Goal: Information Seeking & Learning: Learn about a topic

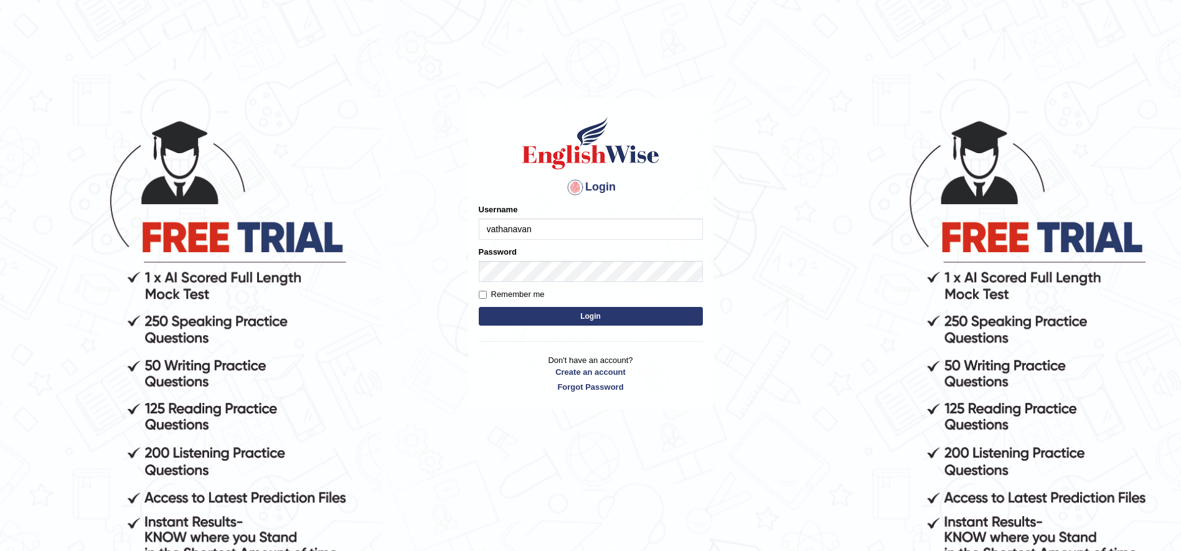
click at [479, 307] on button "Login" at bounding box center [591, 316] width 224 height 19
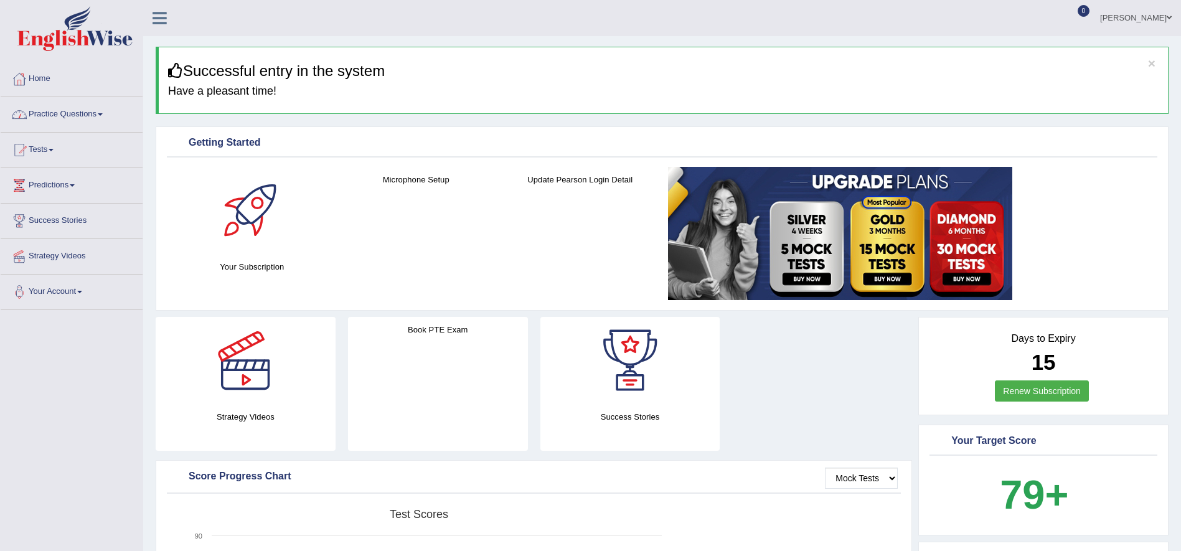
click at [75, 119] on link "Practice Questions" at bounding box center [72, 112] width 142 height 31
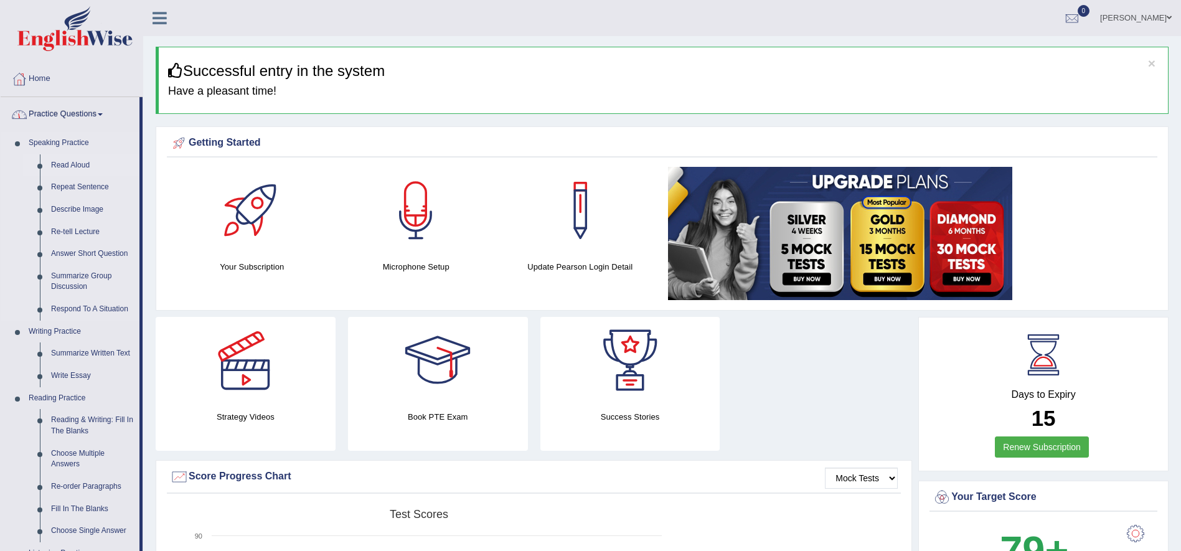
click at [72, 163] on link "Read Aloud" at bounding box center [92, 165] width 94 height 22
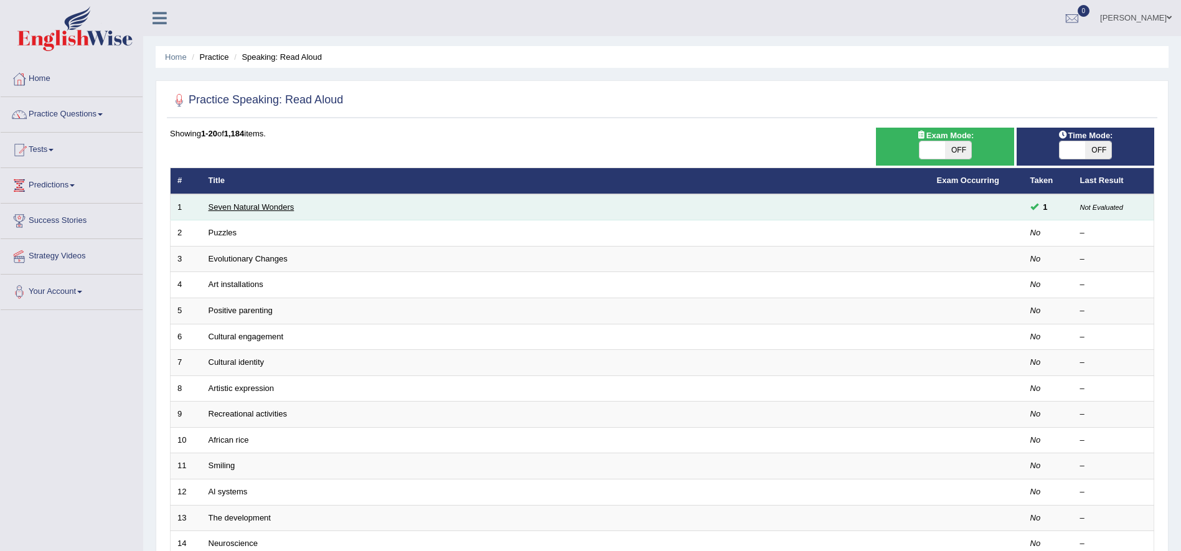
click at [266, 207] on link "Seven Natural Wonders" at bounding box center [252, 206] width 86 height 9
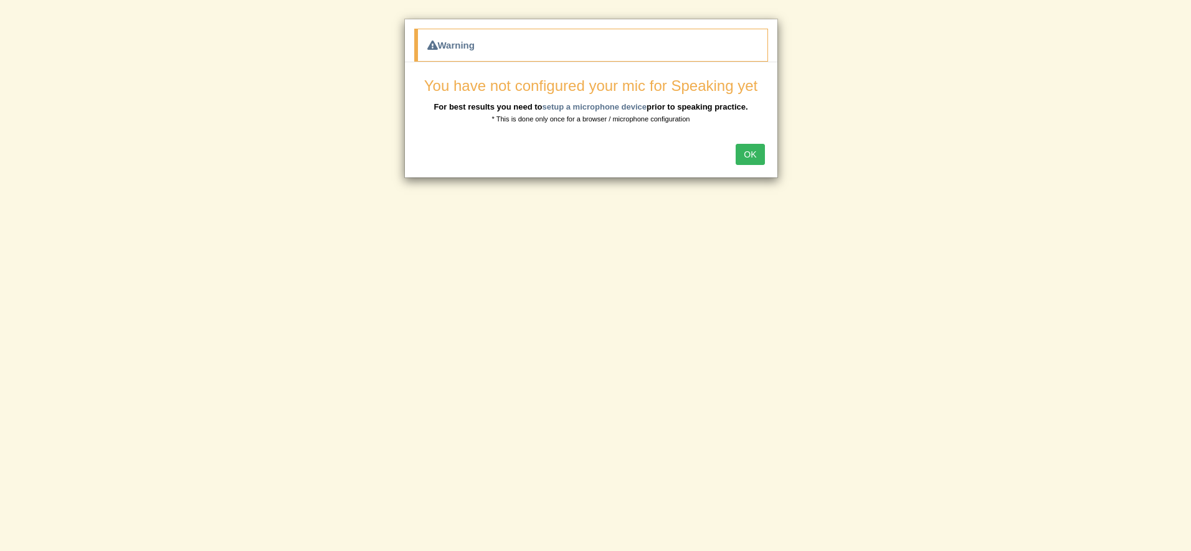
click at [760, 149] on button "OK" at bounding box center [749, 154] width 29 height 21
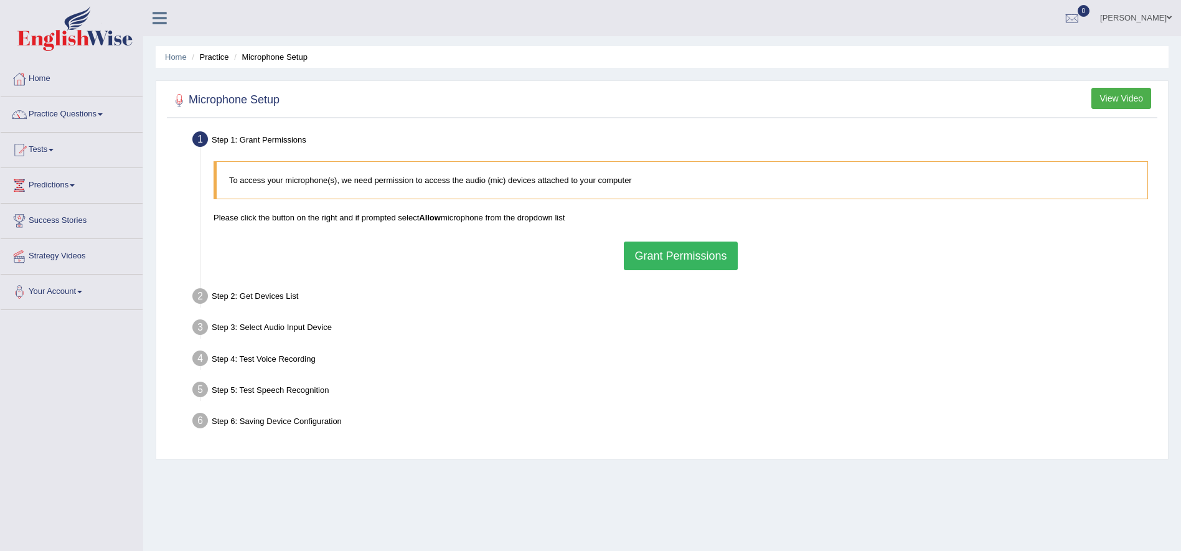
click at [683, 257] on button "Grant Permissions" at bounding box center [680, 256] width 113 height 29
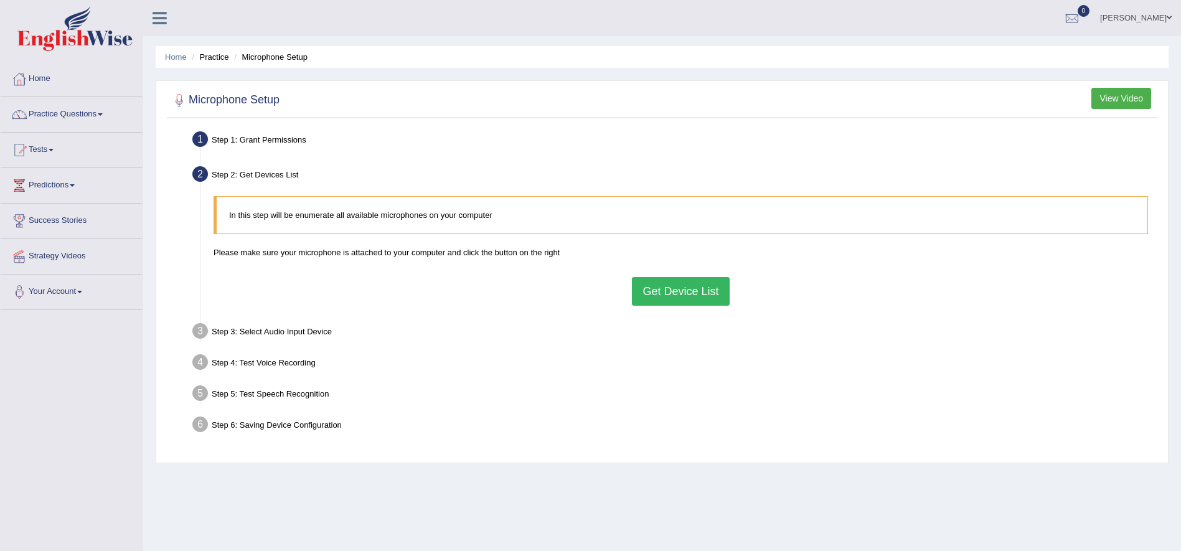
click at [677, 297] on button "Get Device List" at bounding box center [680, 291] width 97 height 29
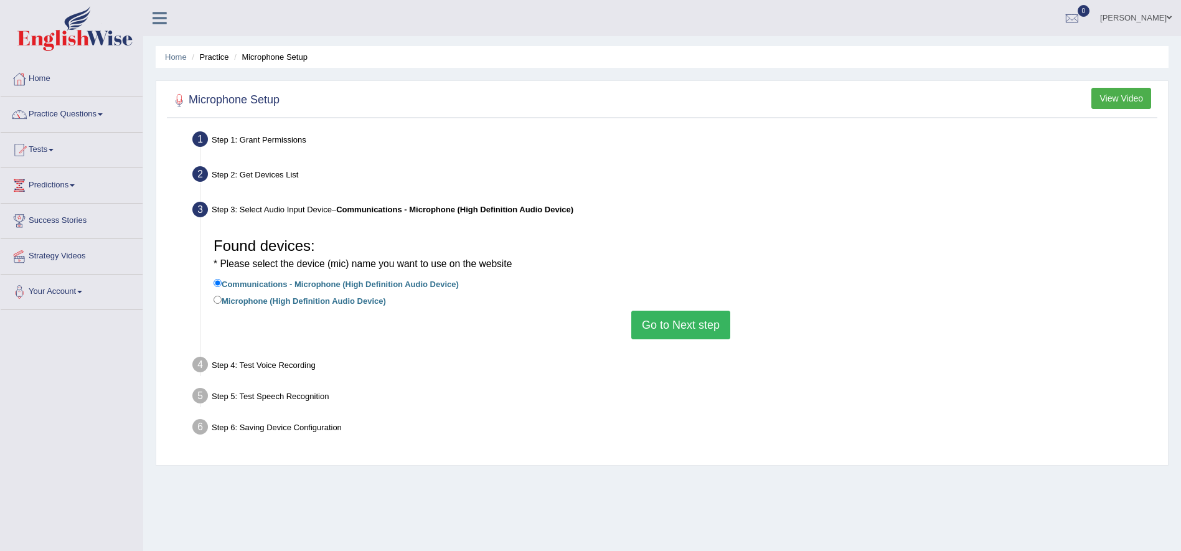
click at [265, 300] on label "Microphone (High Definition Audio Device)" at bounding box center [300, 300] width 172 height 14
click at [222, 300] on input "Microphone (High Definition Audio Device)" at bounding box center [218, 300] width 8 height 8
radio input "true"
click at [722, 328] on button "Go to Next step" at bounding box center [680, 325] width 99 height 29
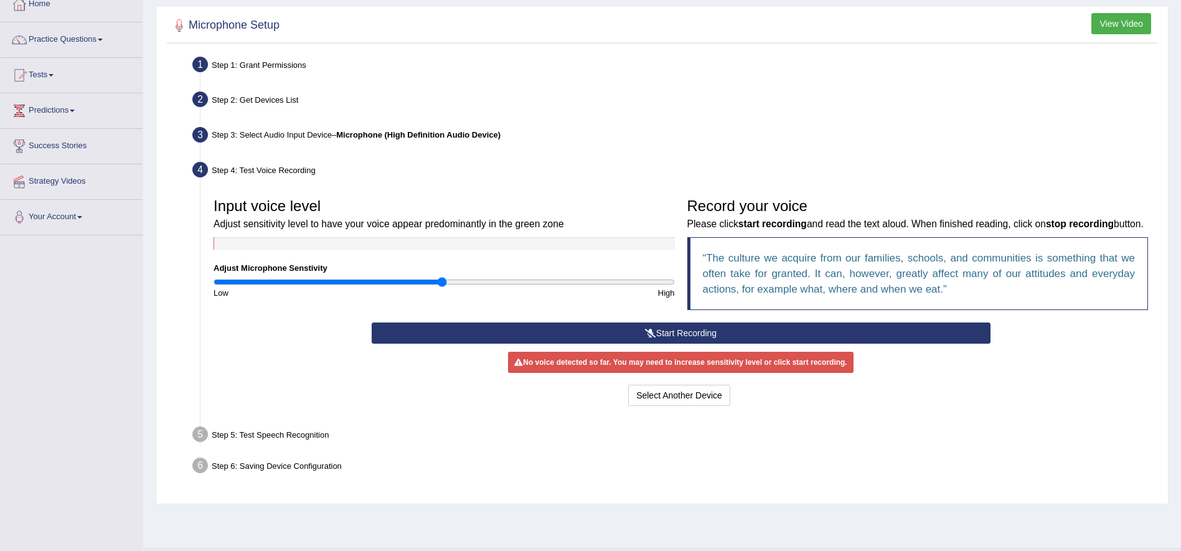
scroll to position [103, 0]
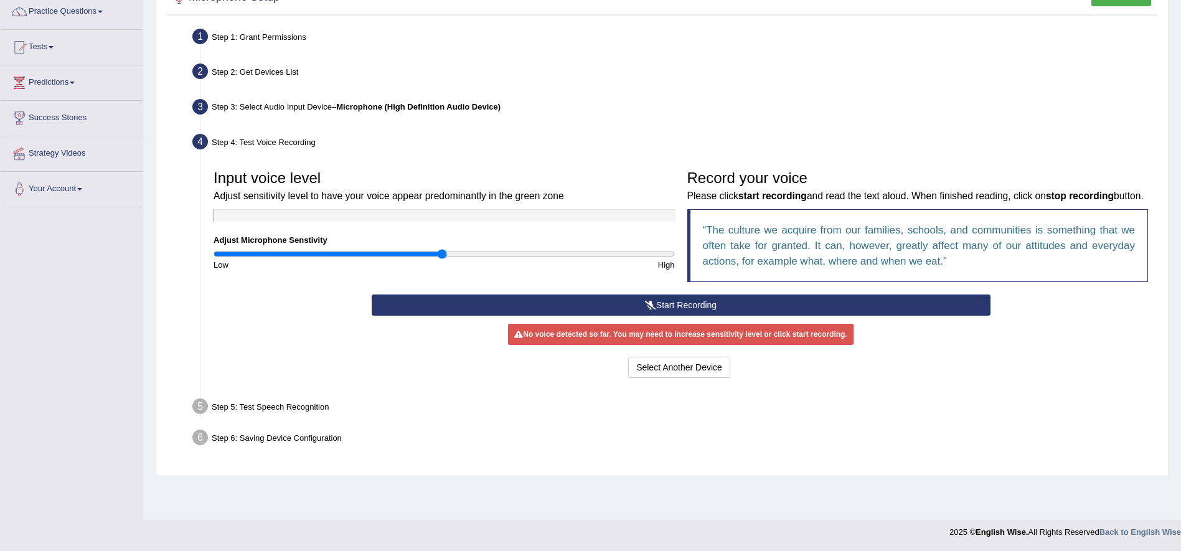
click at [625, 301] on button "Start Recording" at bounding box center [681, 305] width 619 height 21
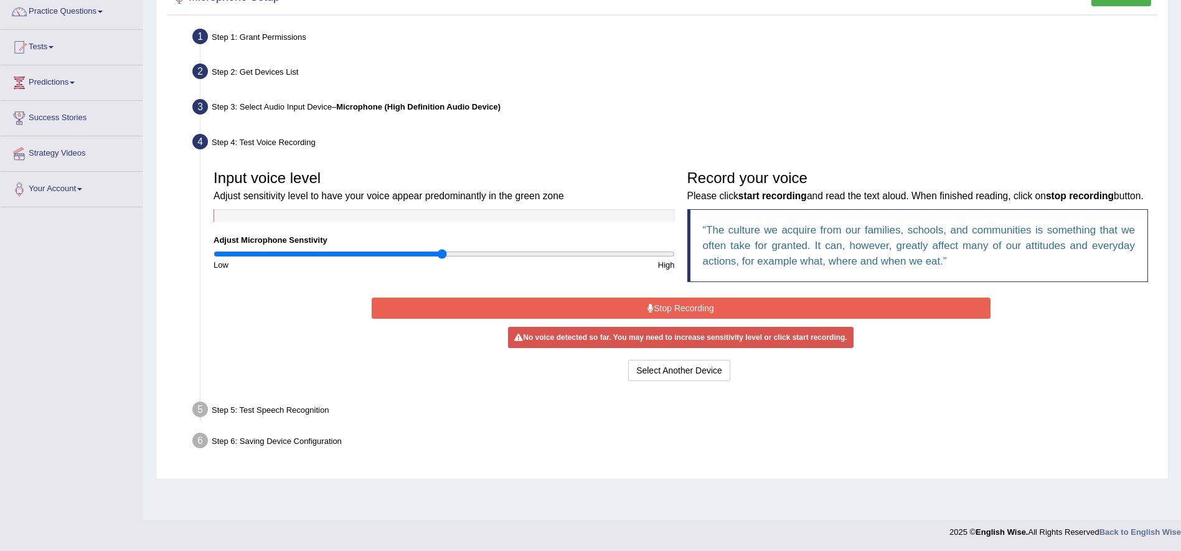
click at [625, 301] on button "Stop Recording" at bounding box center [681, 308] width 619 height 21
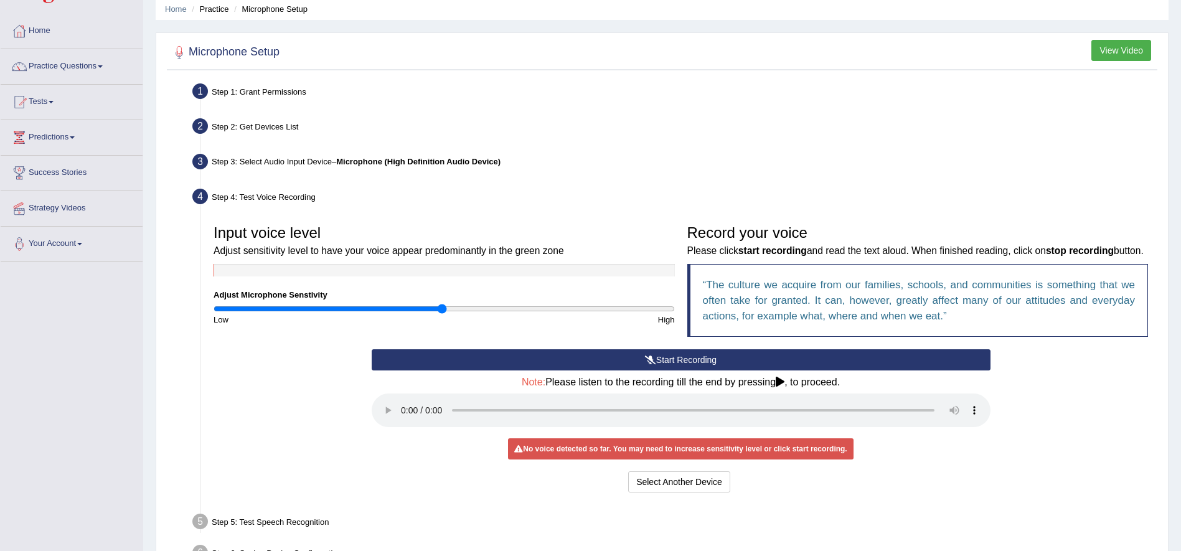
scroll to position [40, 0]
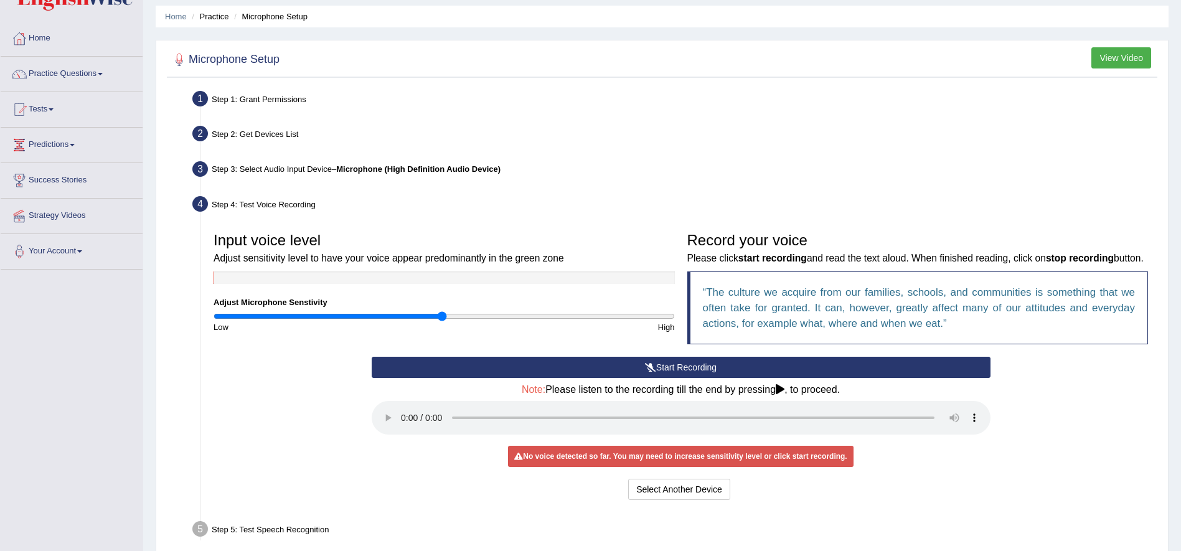
click at [438, 164] on b "Microphone (High Definition Audio Device)" at bounding box center [418, 168] width 164 height 9
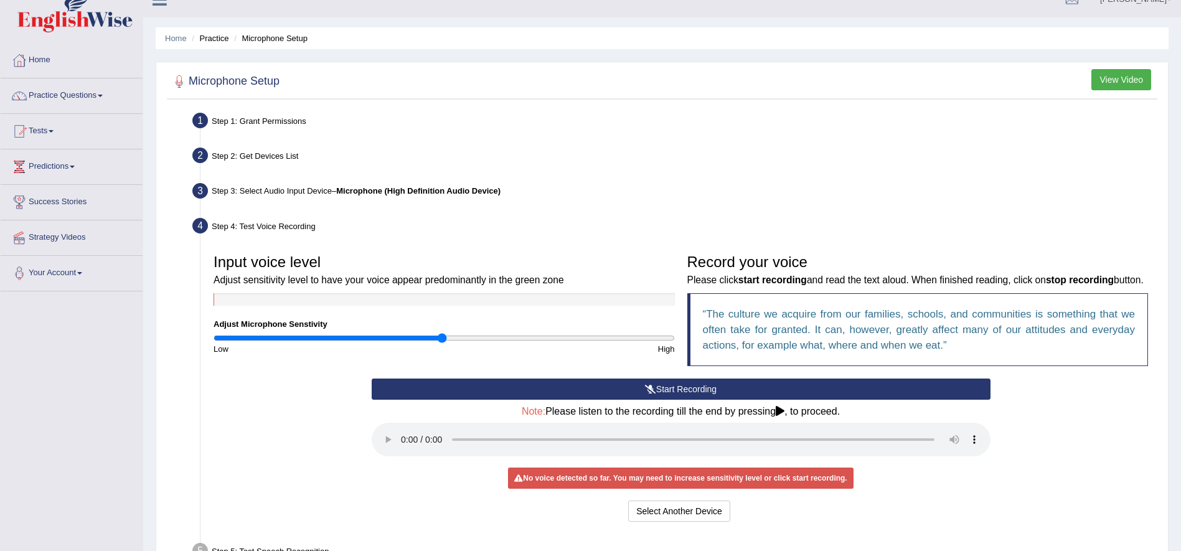
scroll to position [0, 0]
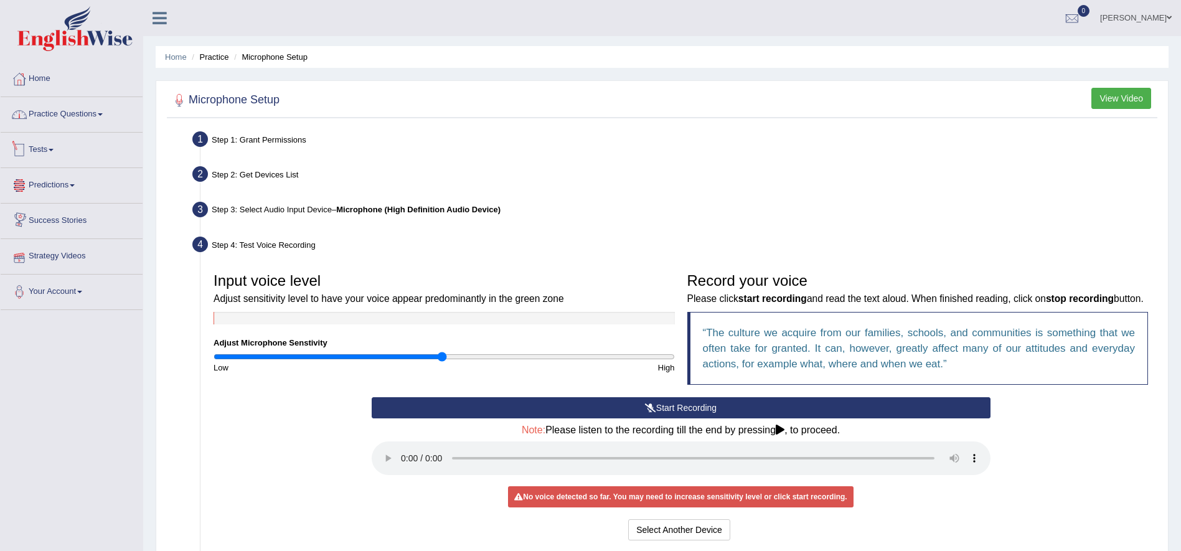
click at [86, 121] on link "Practice Questions" at bounding box center [72, 112] width 142 height 31
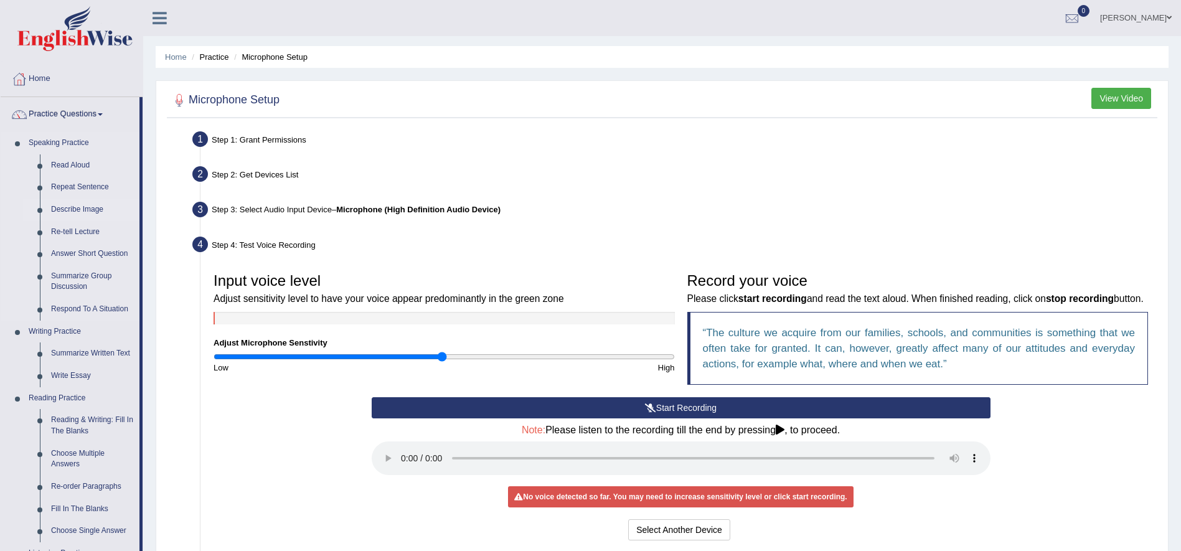
click at [85, 209] on link "Describe Image" at bounding box center [92, 210] width 94 height 22
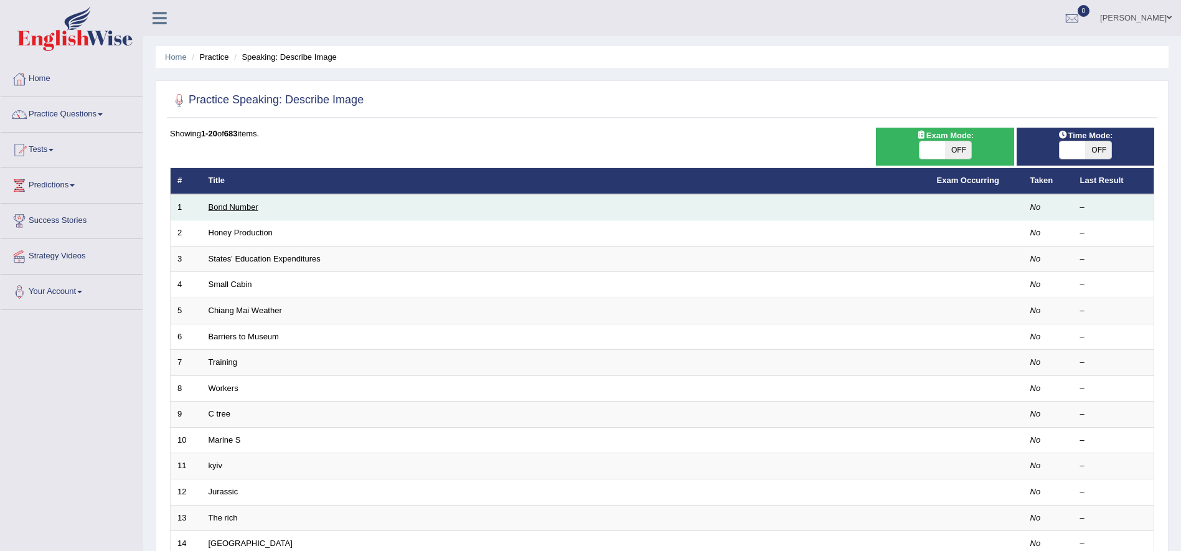
click at [241, 208] on link "Bond Number" at bounding box center [234, 206] width 50 height 9
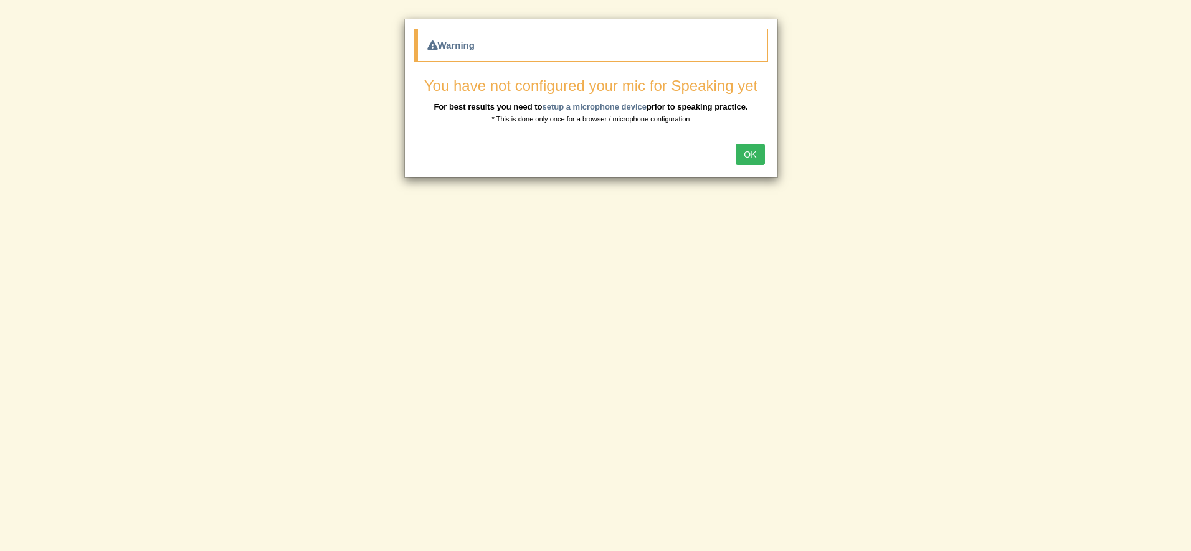
click at [762, 158] on button "OK" at bounding box center [749, 154] width 29 height 21
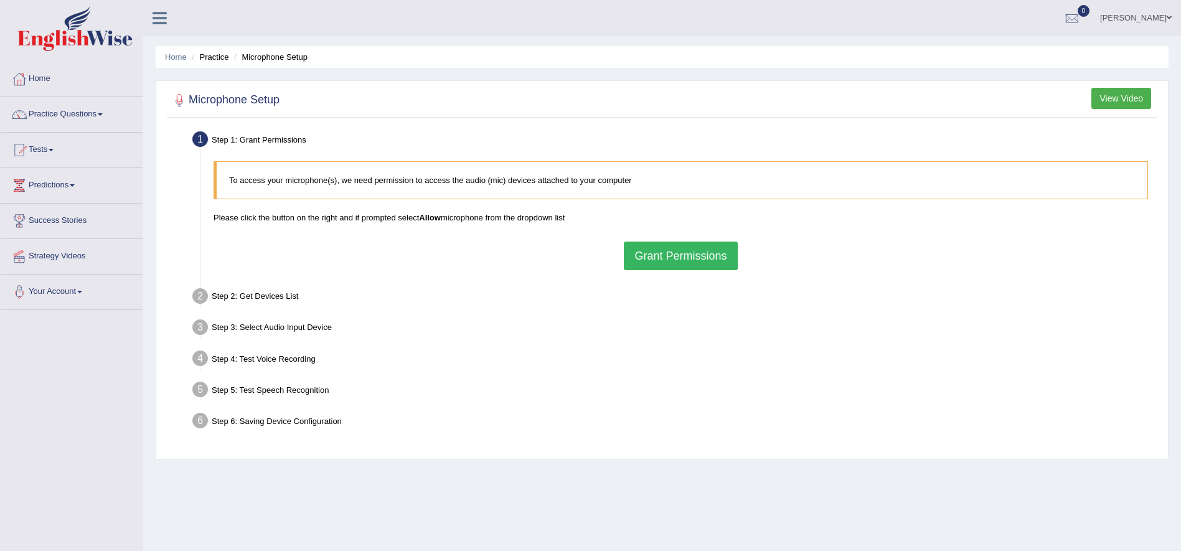
click at [695, 252] on button "Grant Permissions" at bounding box center [680, 256] width 113 height 29
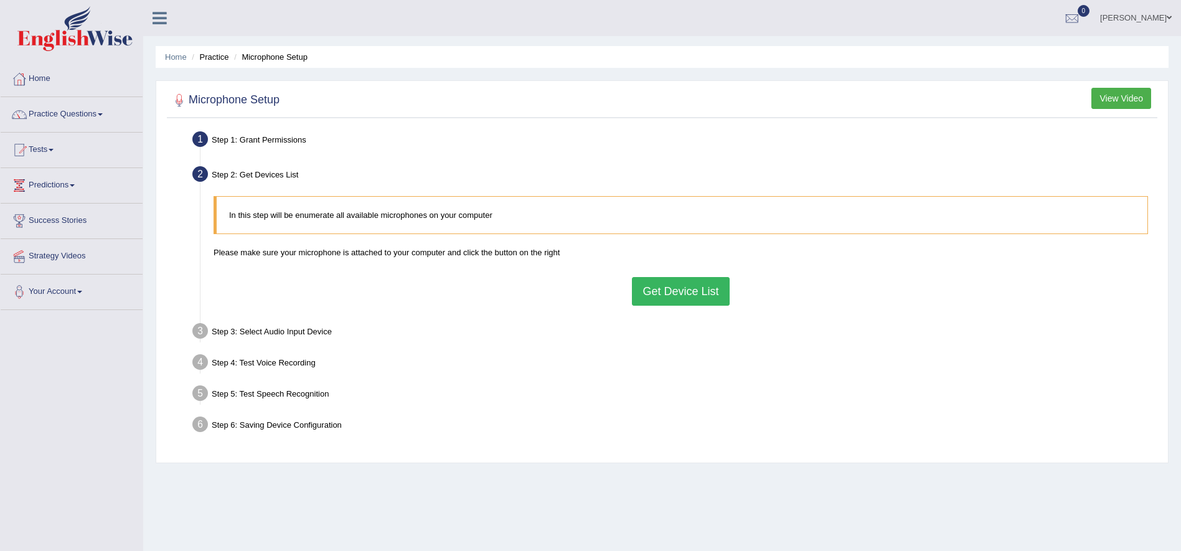
click at [696, 301] on button "Get Device List" at bounding box center [680, 291] width 97 height 29
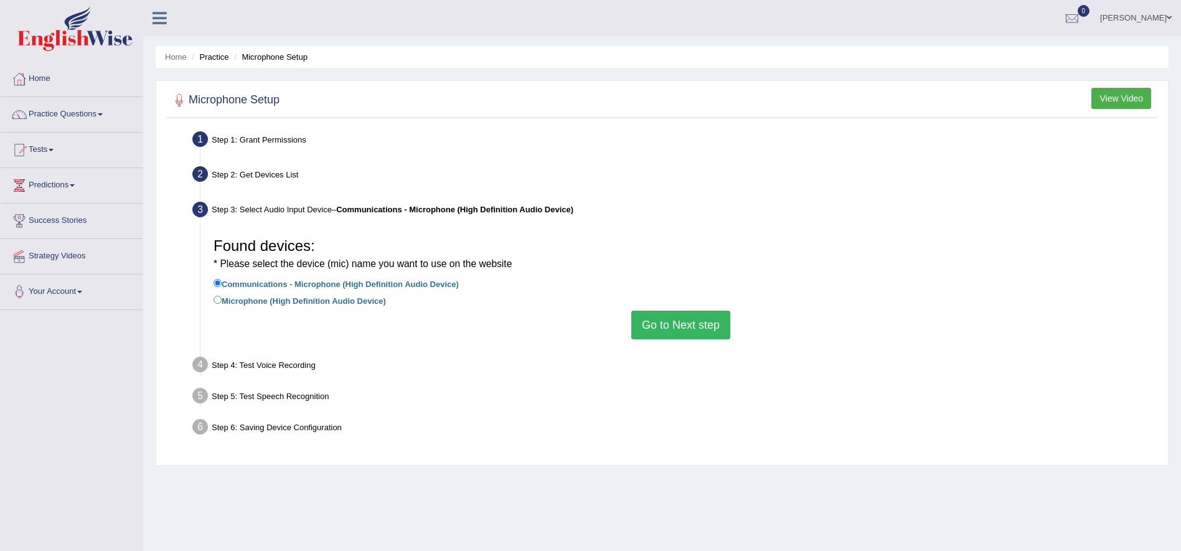
click at [257, 300] on label "Microphone (High Definition Audio Device)" at bounding box center [300, 300] width 172 height 14
click at [222, 300] on input "Microphone (High Definition Audio Device)" at bounding box center [218, 300] width 8 height 8
radio input "true"
click at [657, 315] on button "Go to Next step" at bounding box center [680, 325] width 99 height 29
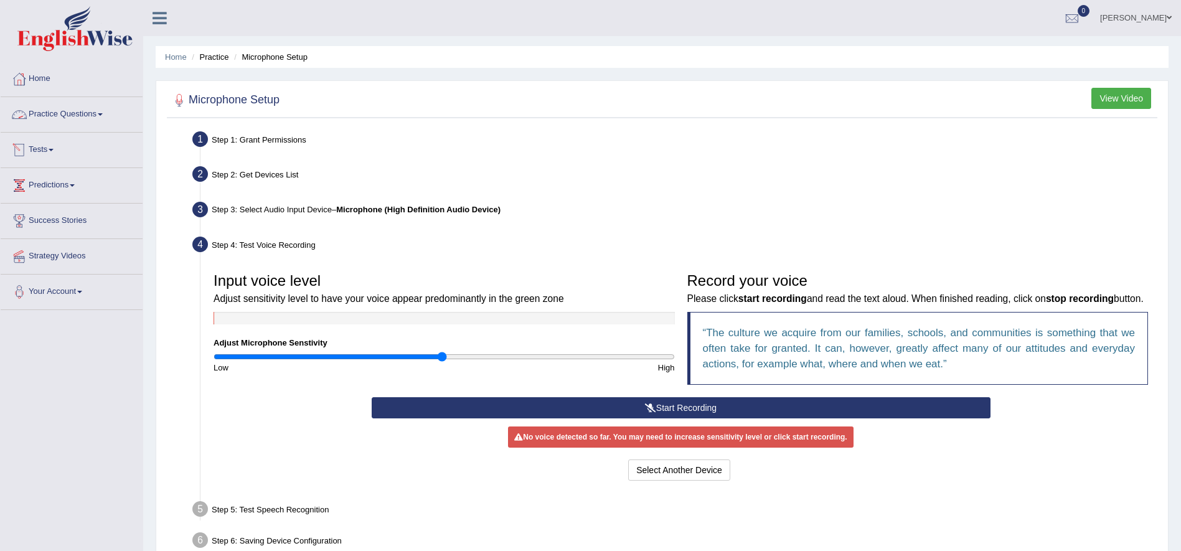
click at [67, 120] on link "Practice Questions" at bounding box center [72, 112] width 142 height 31
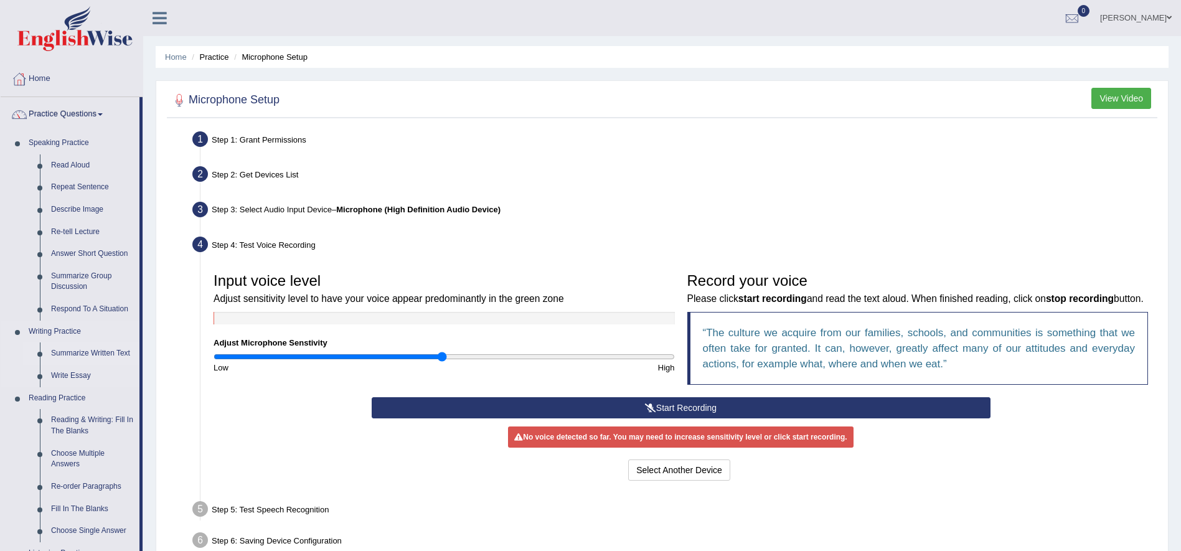
click at [84, 355] on link "Summarize Written Text" at bounding box center [92, 353] width 94 height 22
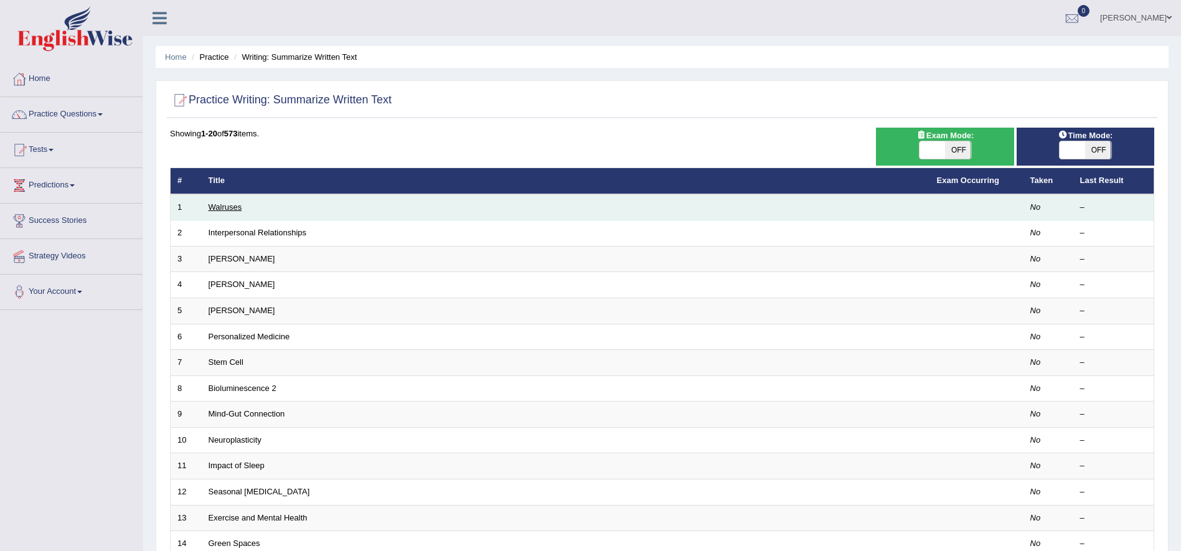
click at [225, 204] on link "Walruses" at bounding box center [226, 206] width 34 height 9
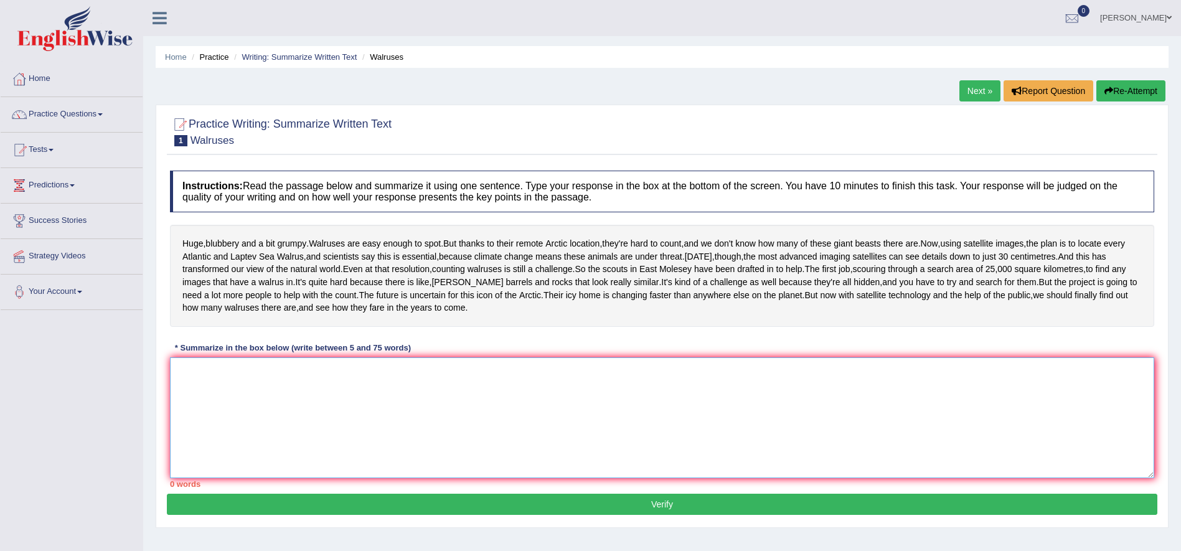
click at [801, 424] on textarea at bounding box center [662, 417] width 984 height 121
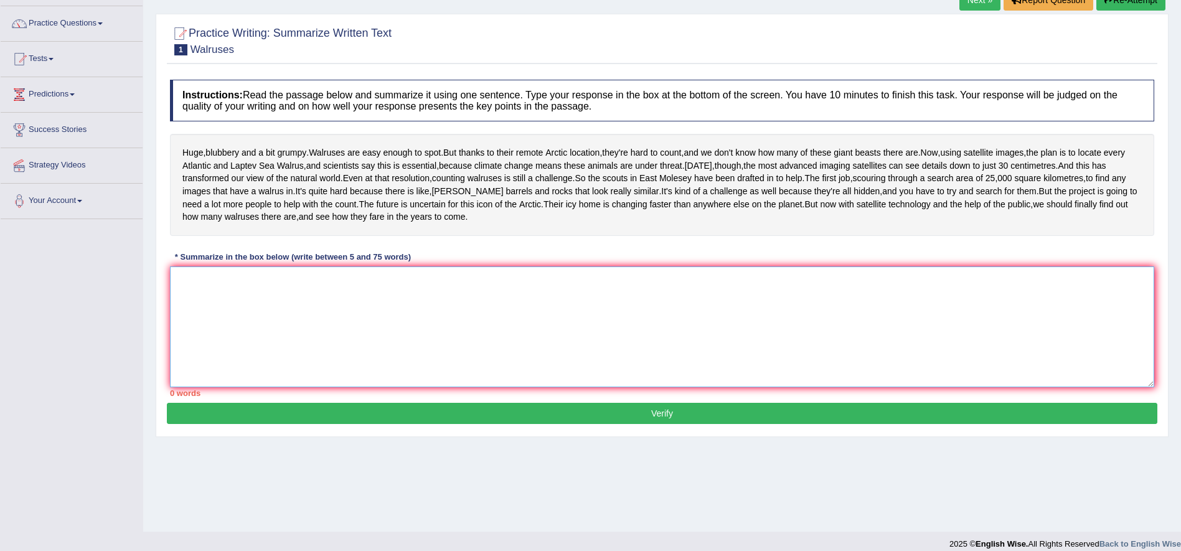
scroll to position [103, 0]
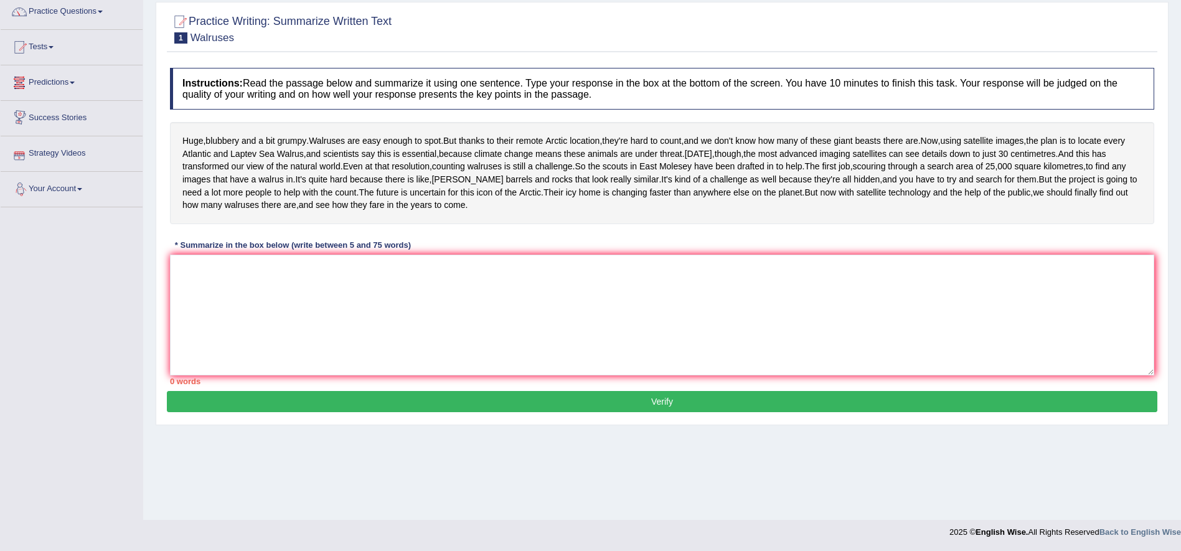
click at [69, 82] on link "Predictions" at bounding box center [72, 80] width 142 height 31
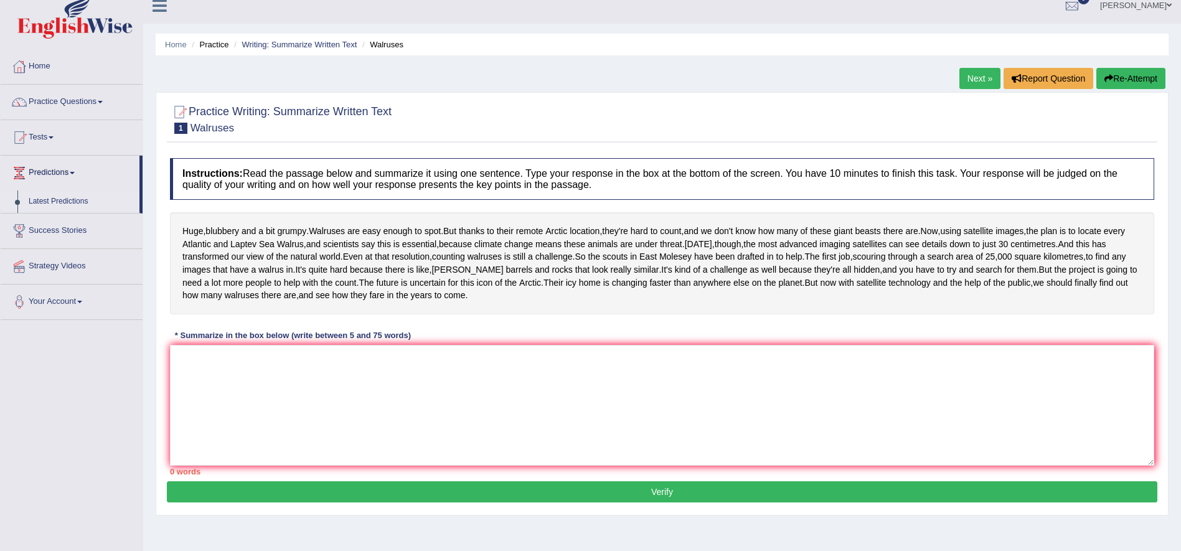
scroll to position [0, 0]
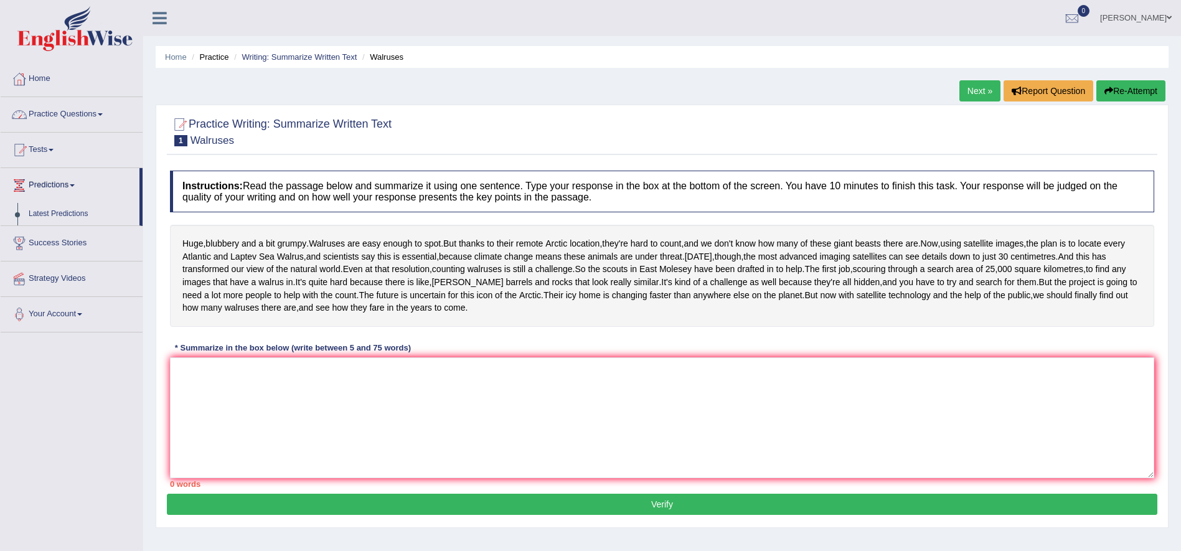
click at [53, 147] on link "Tests" at bounding box center [72, 148] width 142 height 31
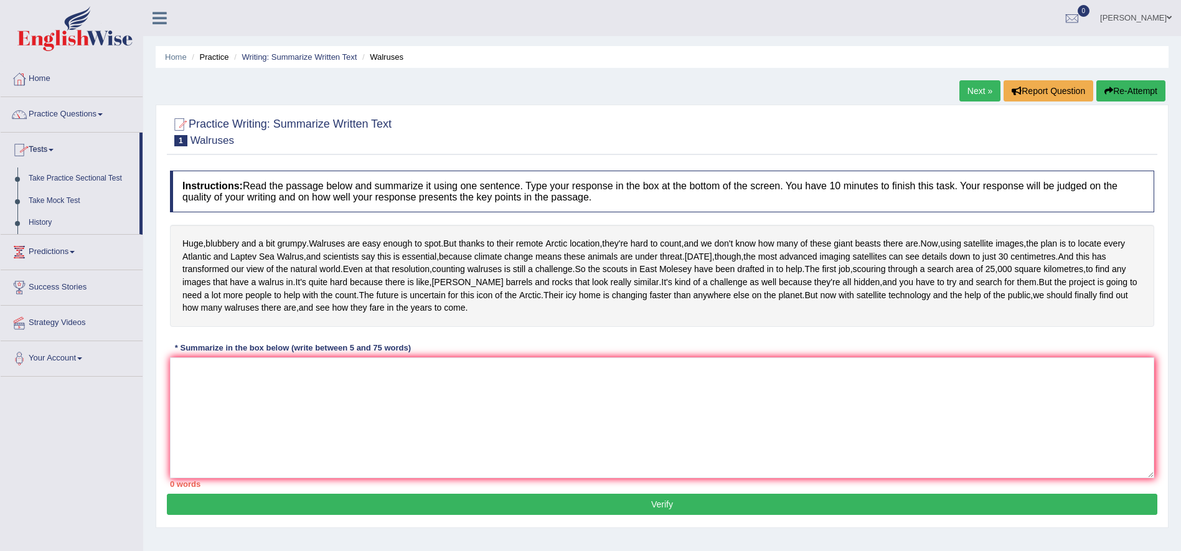
click at [119, 96] on li "Home" at bounding box center [72, 79] width 142 height 35
click at [103, 120] on link "Practice Questions" at bounding box center [72, 112] width 142 height 31
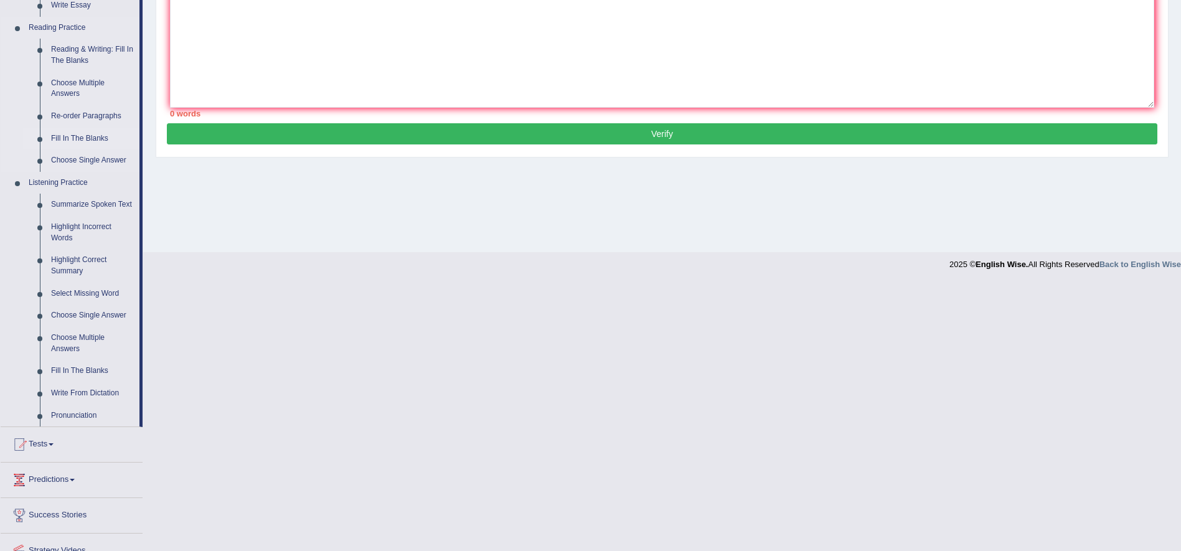
scroll to position [374, 0]
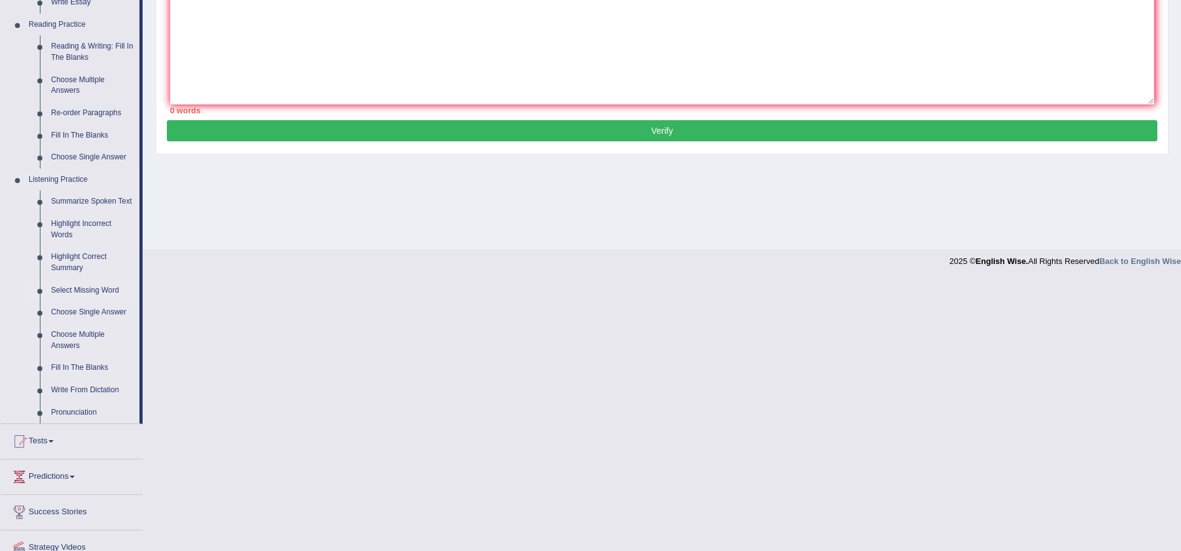
click at [107, 289] on link "Select Missing Word" at bounding box center [92, 291] width 94 height 22
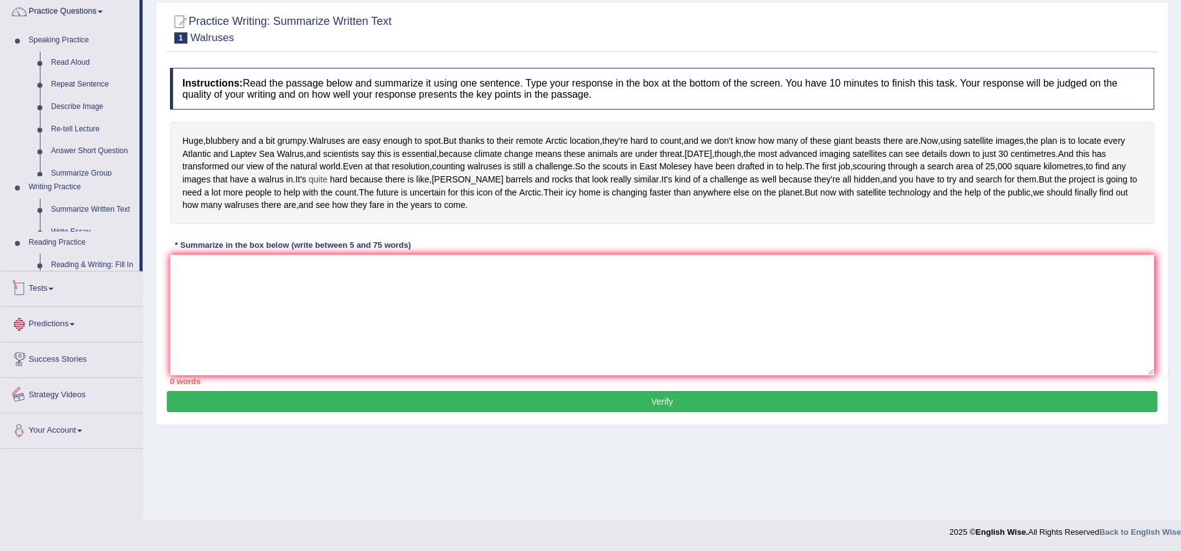
scroll to position [113, 0]
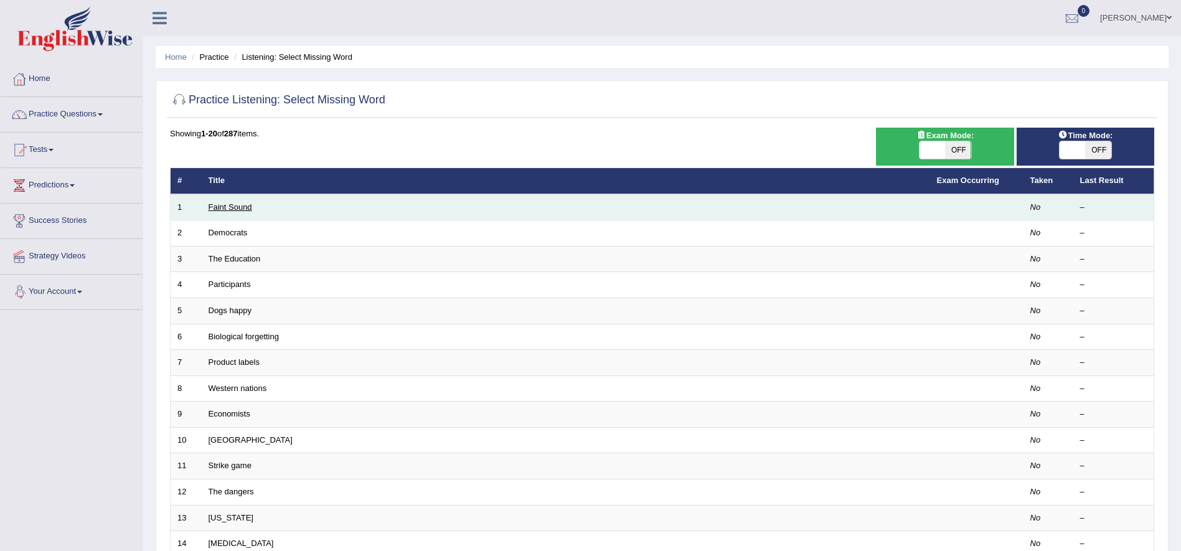
click at [238, 204] on link "Faint Sound" at bounding box center [231, 206] width 44 height 9
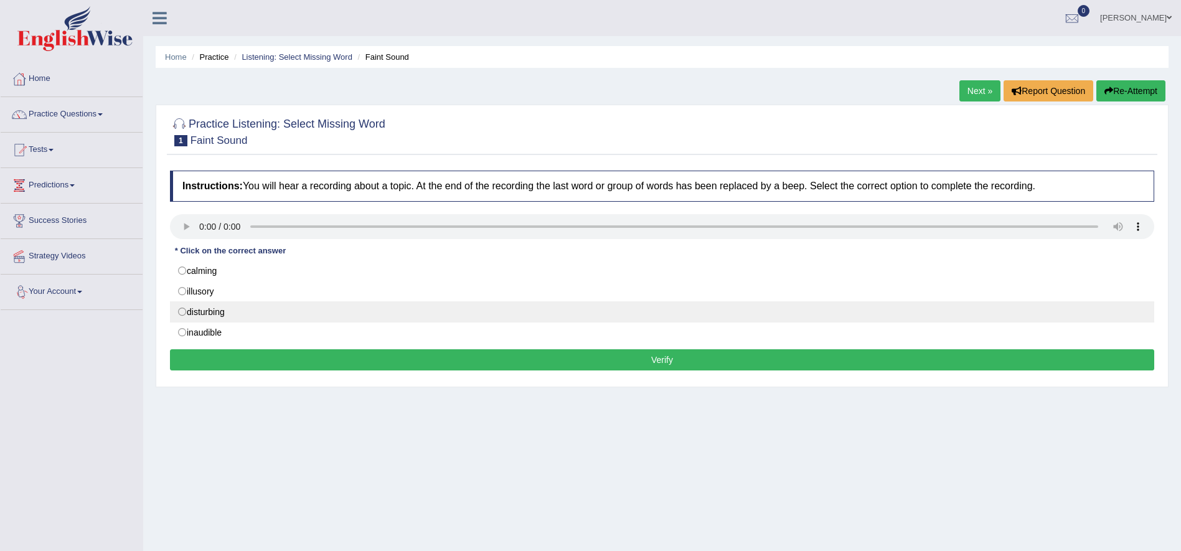
click at [201, 311] on label "disturbing" at bounding box center [662, 311] width 984 height 21
radio input "true"
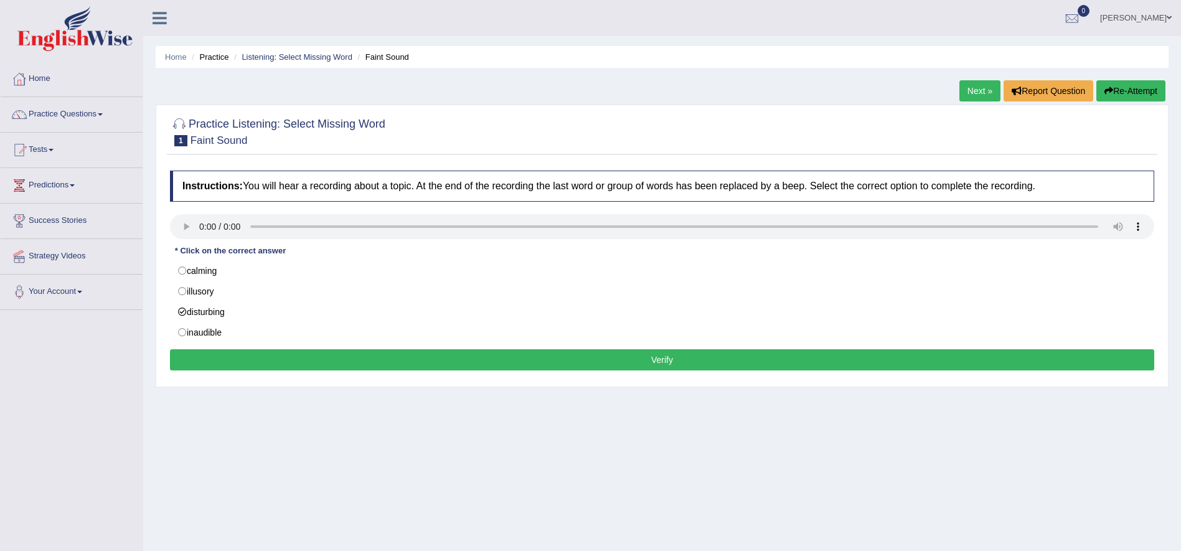
click at [267, 359] on button "Verify" at bounding box center [662, 359] width 984 height 21
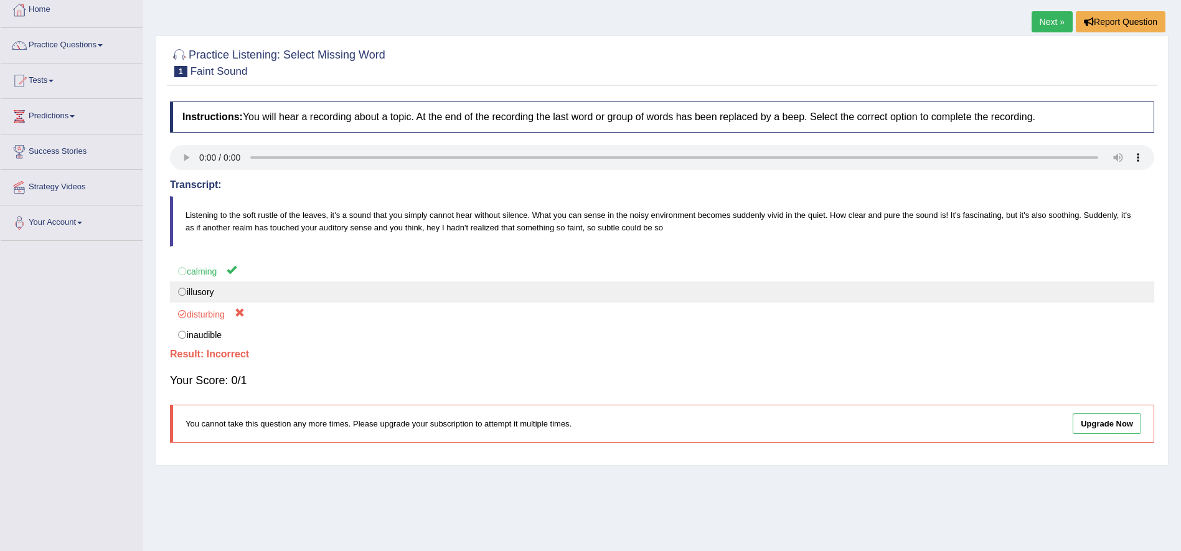
scroll to position [103, 0]
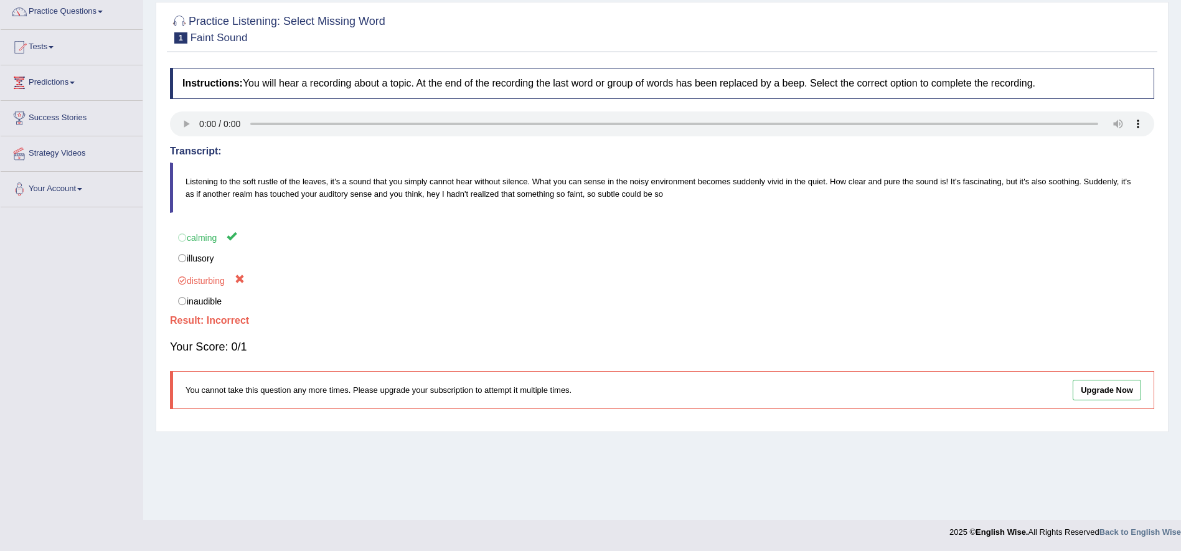
click at [1129, 399] on link "Upgrade Now" at bounding box center [1107, 390] width 68 height 21
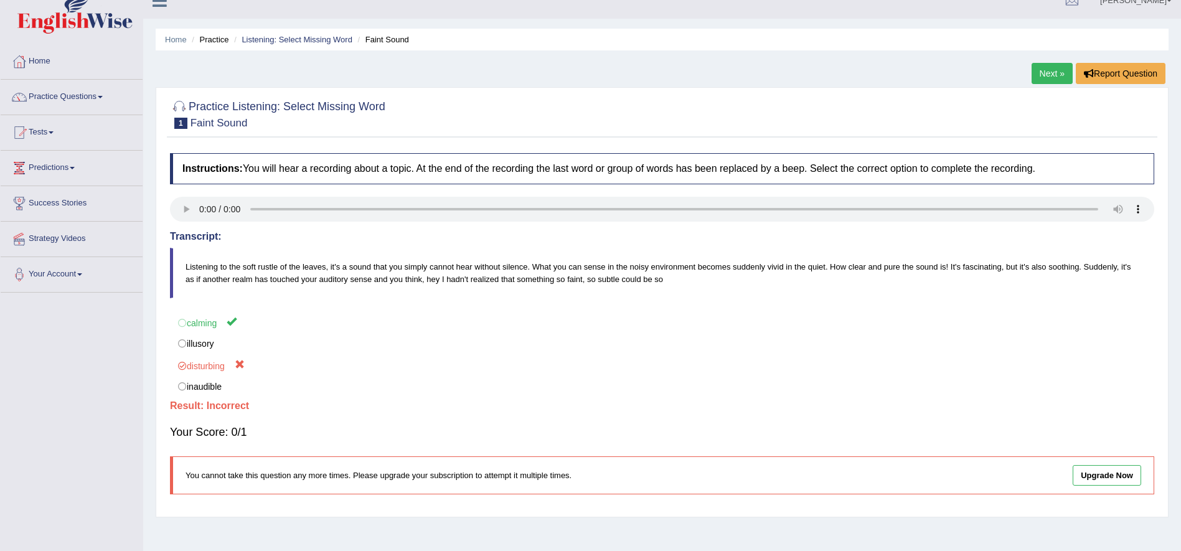
scroll to position [0, 0]
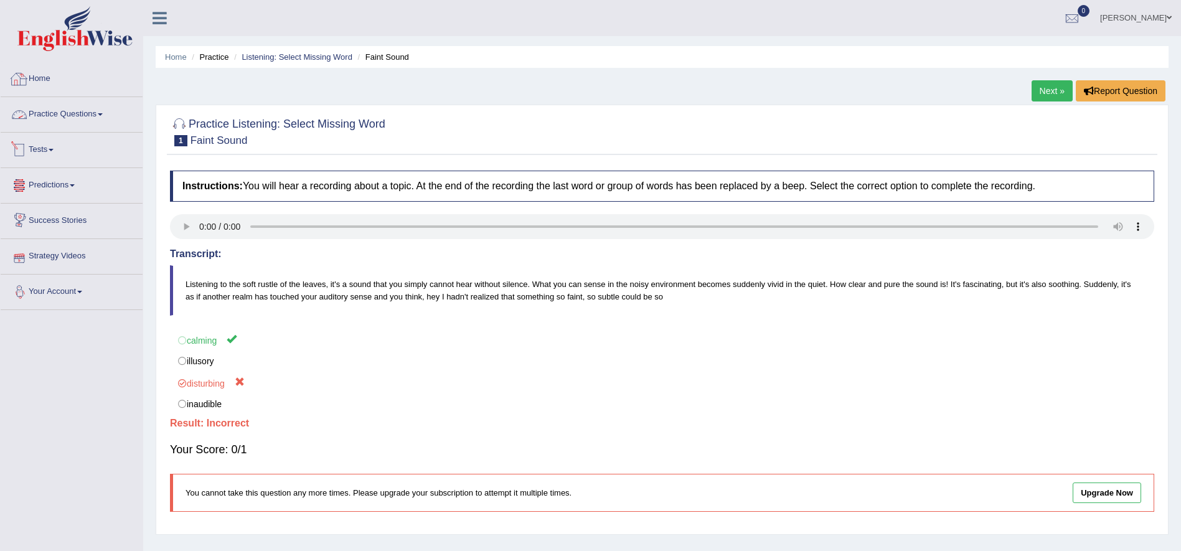
click at [60, 301] on link "Your Account" at bounding box center [72, 290] width 142 height 31
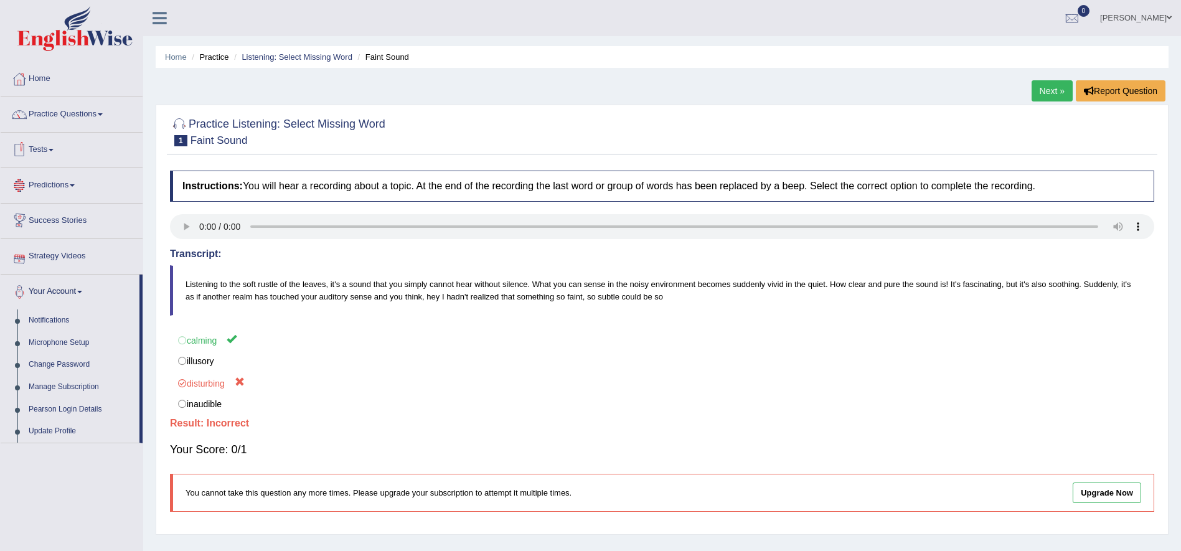
click at [47, 148] on link "Tests" at bounding box center [72, 148] width 142 height 31
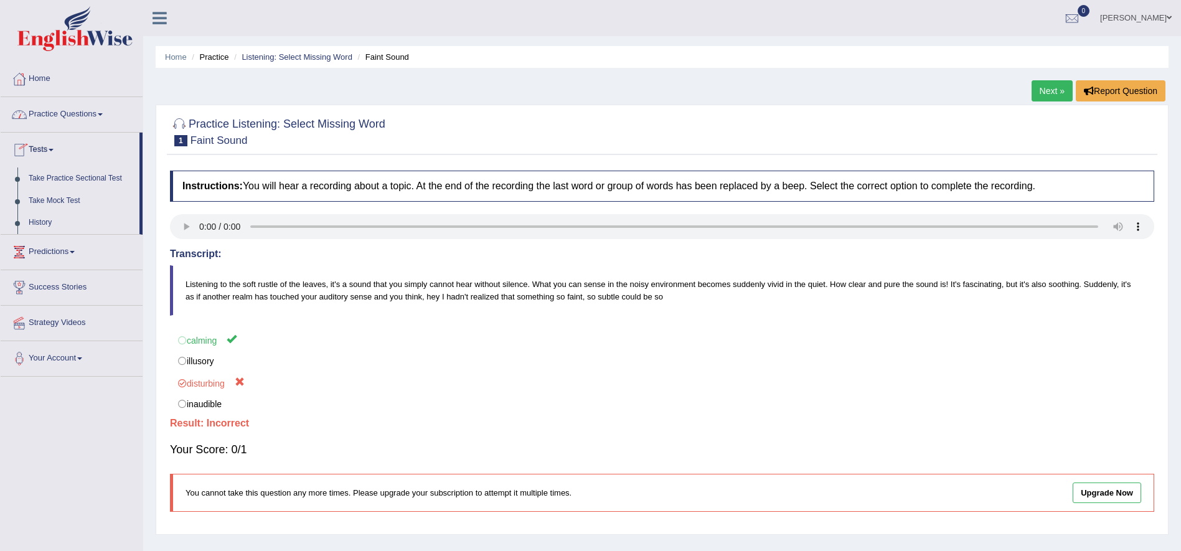
click at [79, 38] on img at bounding box center [74, 28] width 115 height 45
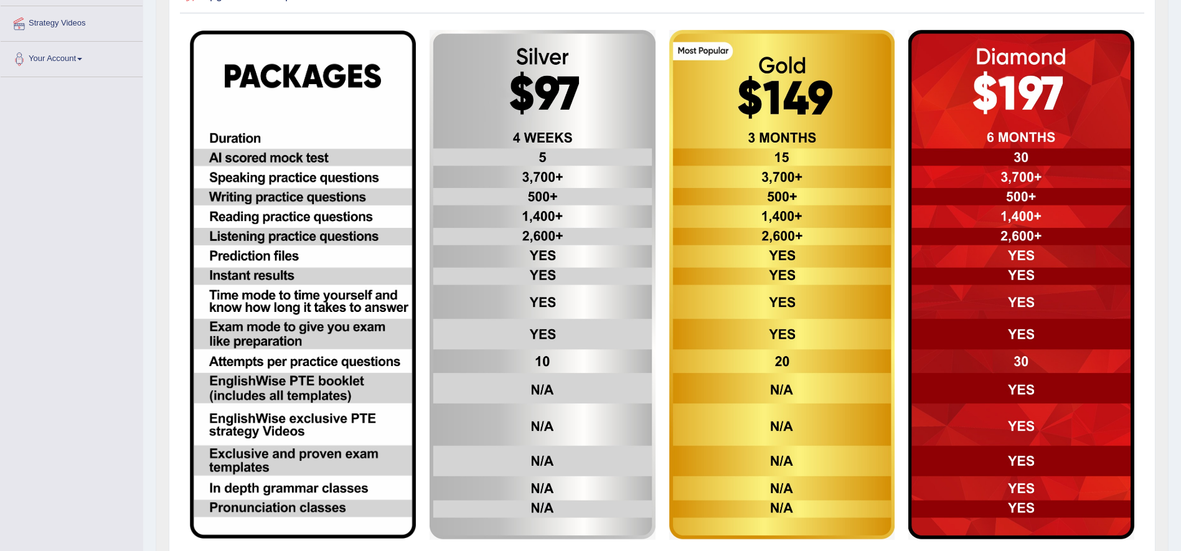
scroll to position [249, 0]
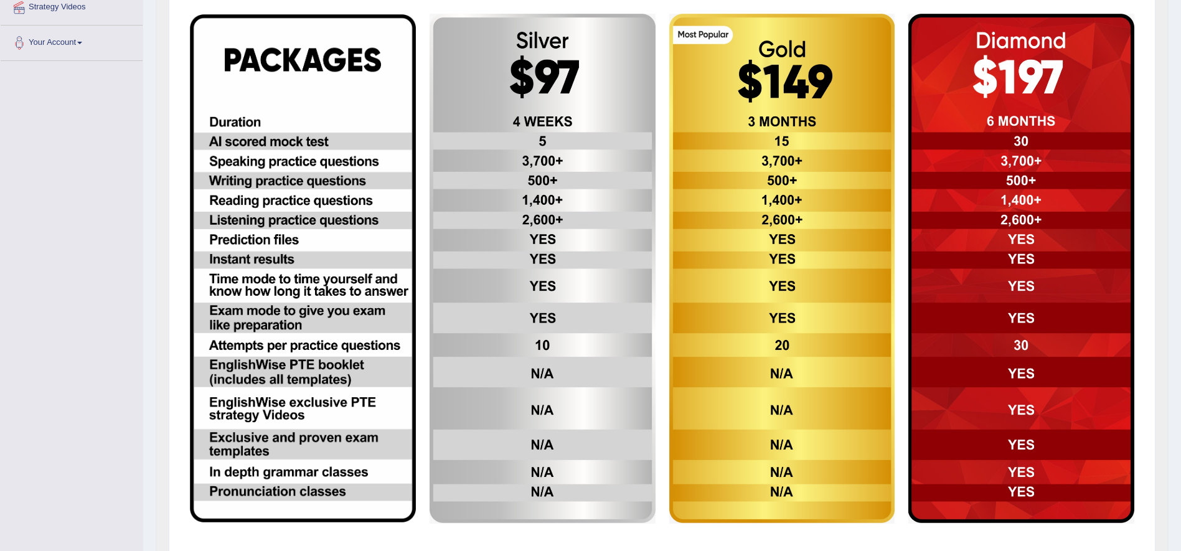
click at [831, 255] on img at bounding box center [782, 269] width 226 height 510
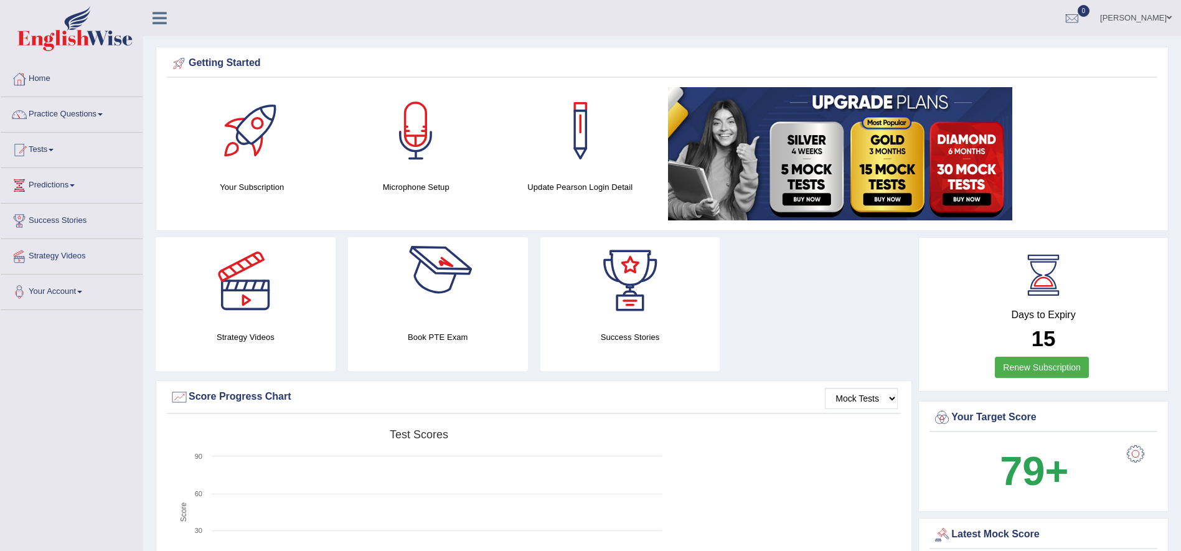
click at [453, 321] on div at bounding box center [437, 280] width 87 height 87
click at [607, 282] on div at bounding box center [630, 280] width 87 height 87
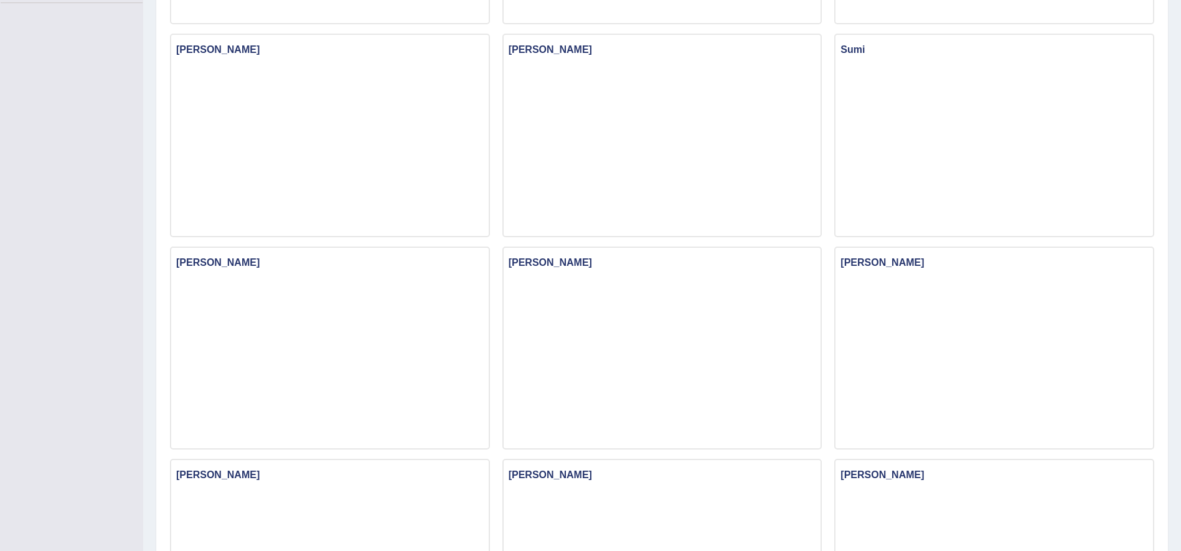
scroll to position [249, 0]
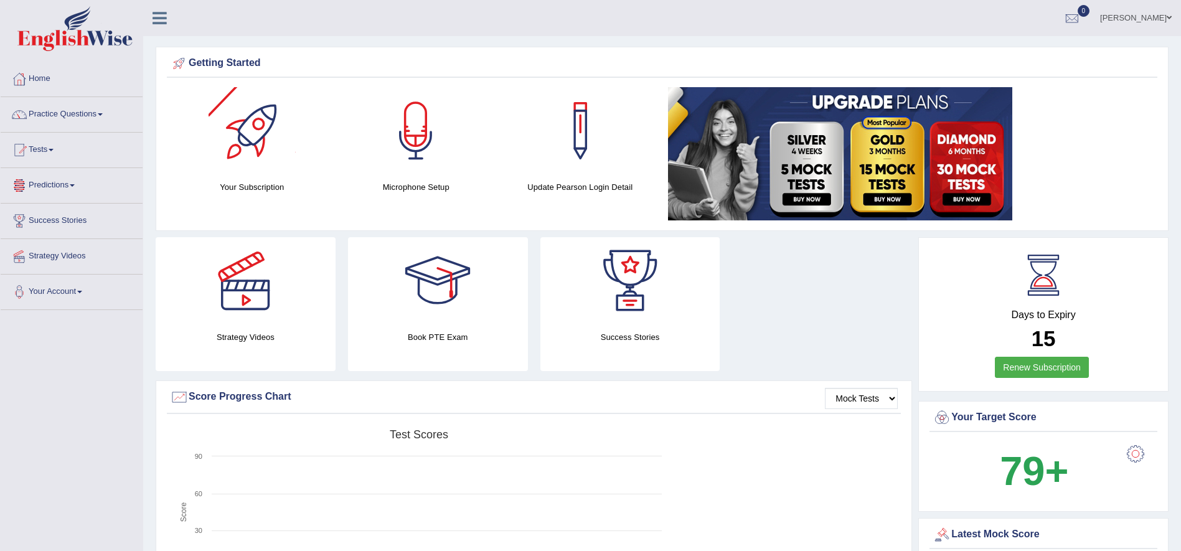
click at [230, 158] on div at bounding box center [252, 130] width 87 height 87
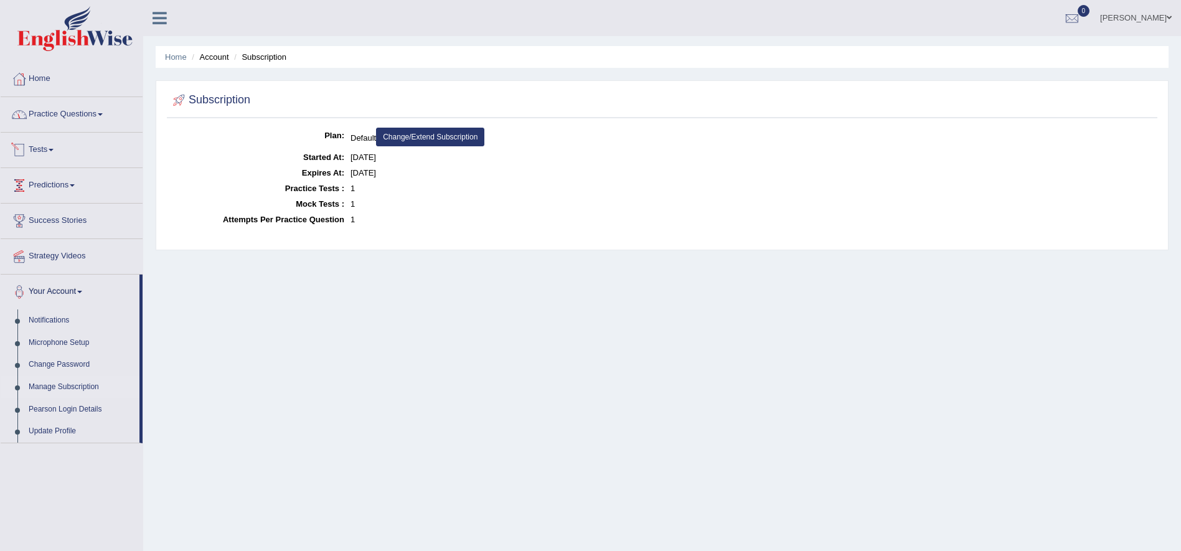
click at [65, 124] on link "Practice Questions" at bounding box center [72, 112] width 142 height 31
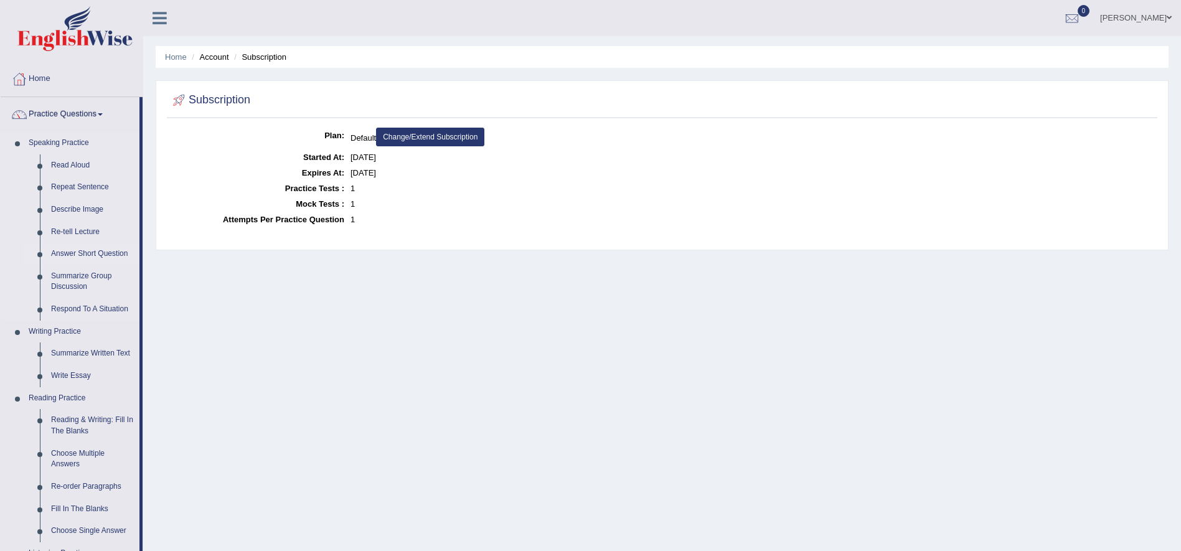
click at [73, 256] on link "Answer Short Question" at bounding box center [92, 254] width 94 height 22
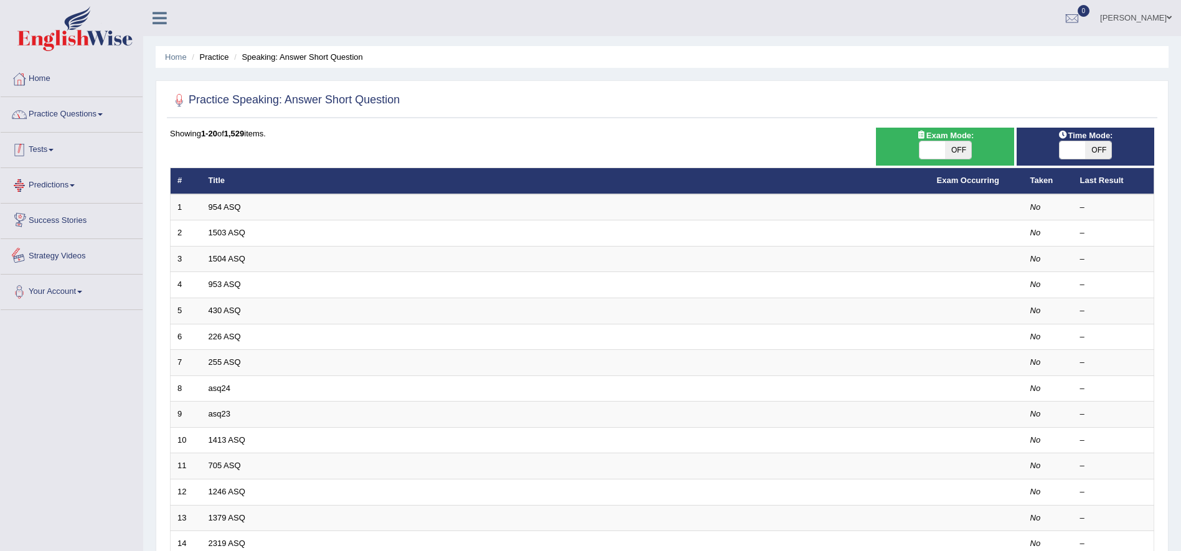
click at [83, 121] on link "Practice Questions" at bounding box center [72, 112] width 142 height 31
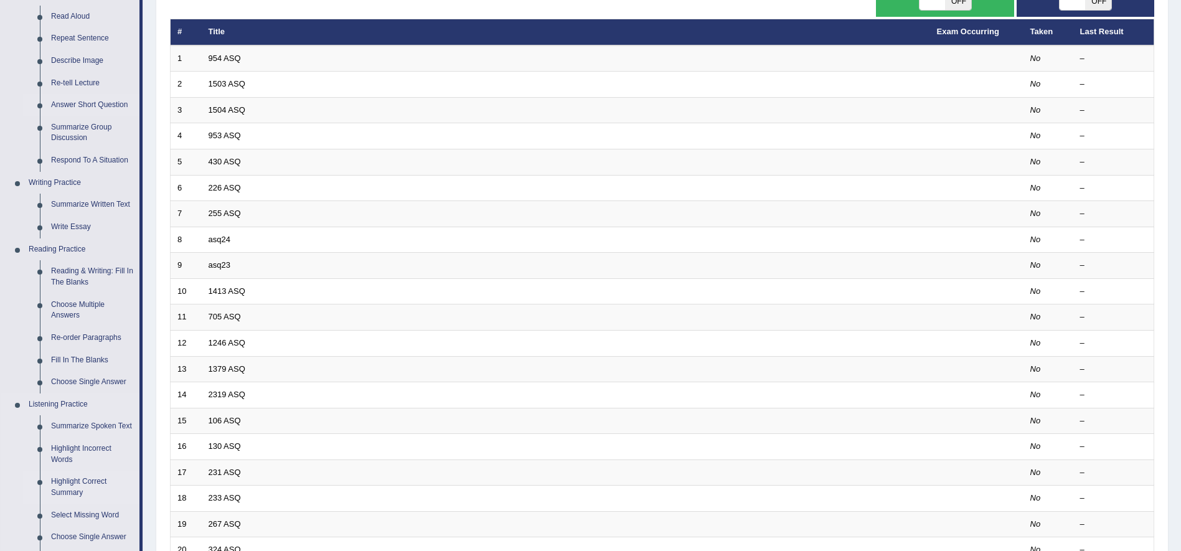
scroll to position [187, 0]
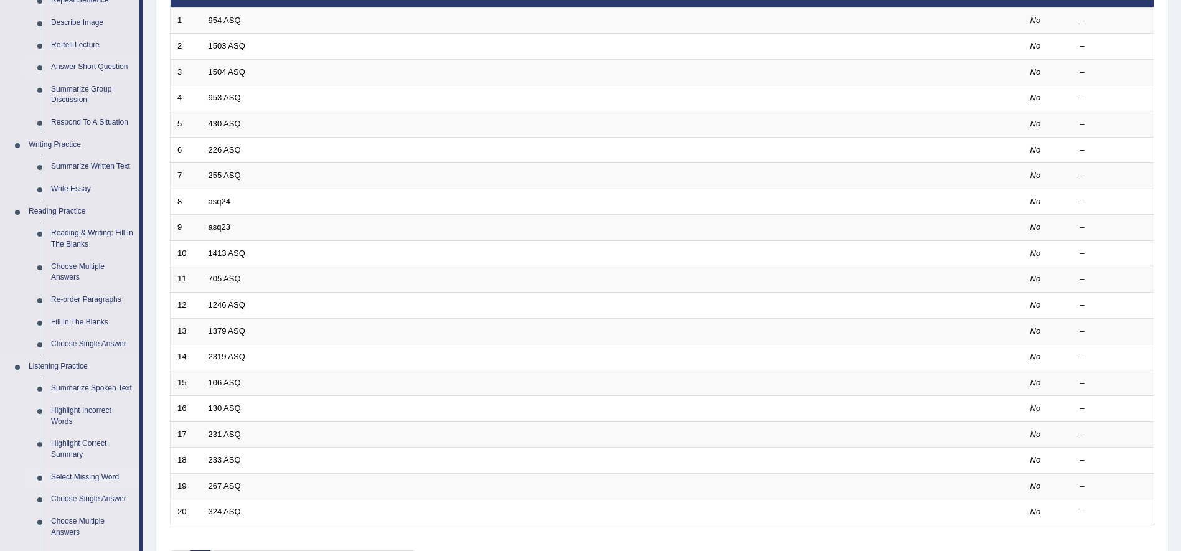
click at [69, 480] on link "Select Missing Word" at bounding box center [92, 477] width 94 height 22
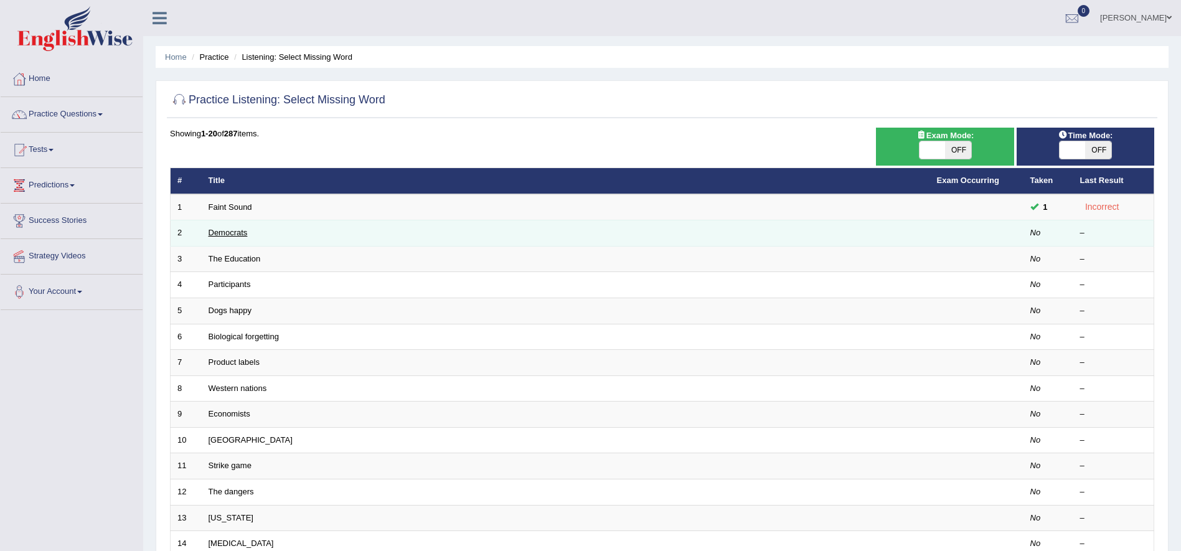
click at [226, 233] on link "Democrats" at bounding box center [228, 232] width 39 height 9
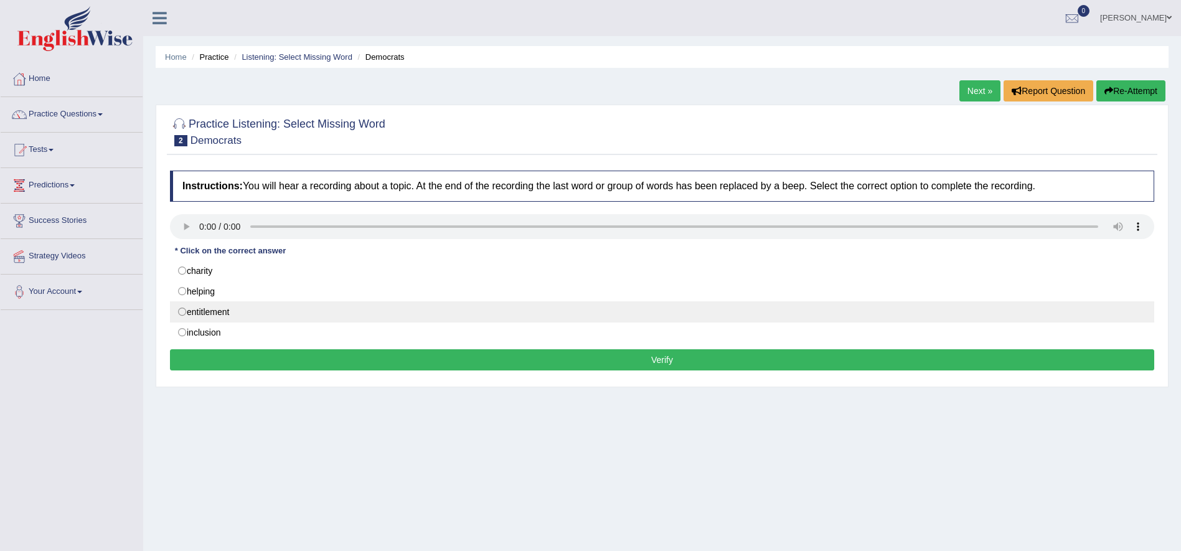
click at [424, 309] on label "entitlement" at bounding box center [662, 311] width 984 height 21
radio input "true"
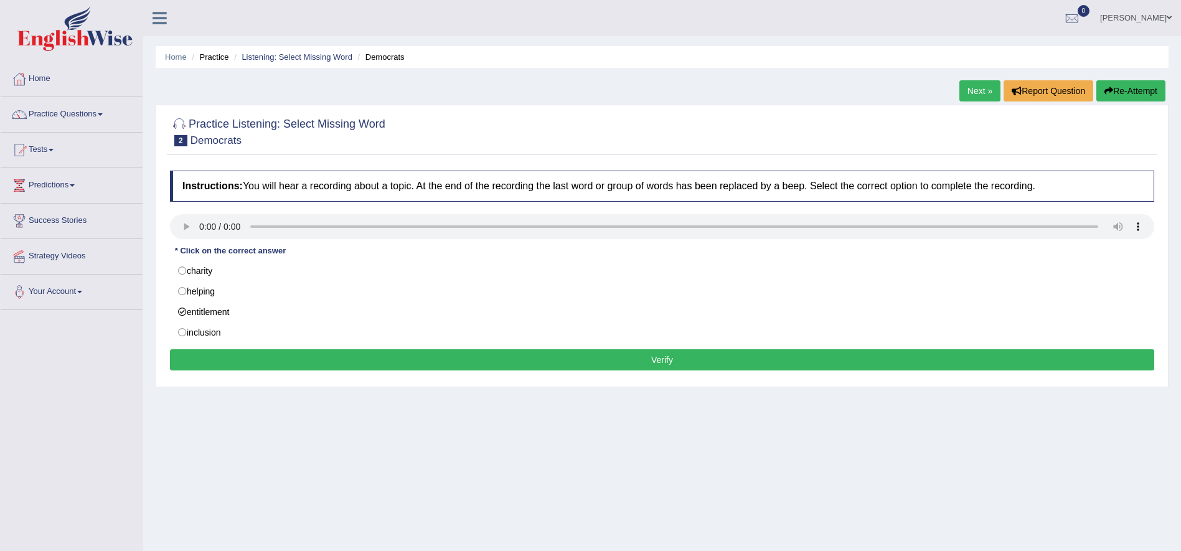
click at [445, 366] on button "Verify" at bounding box center [662, 359] width 984 height 21
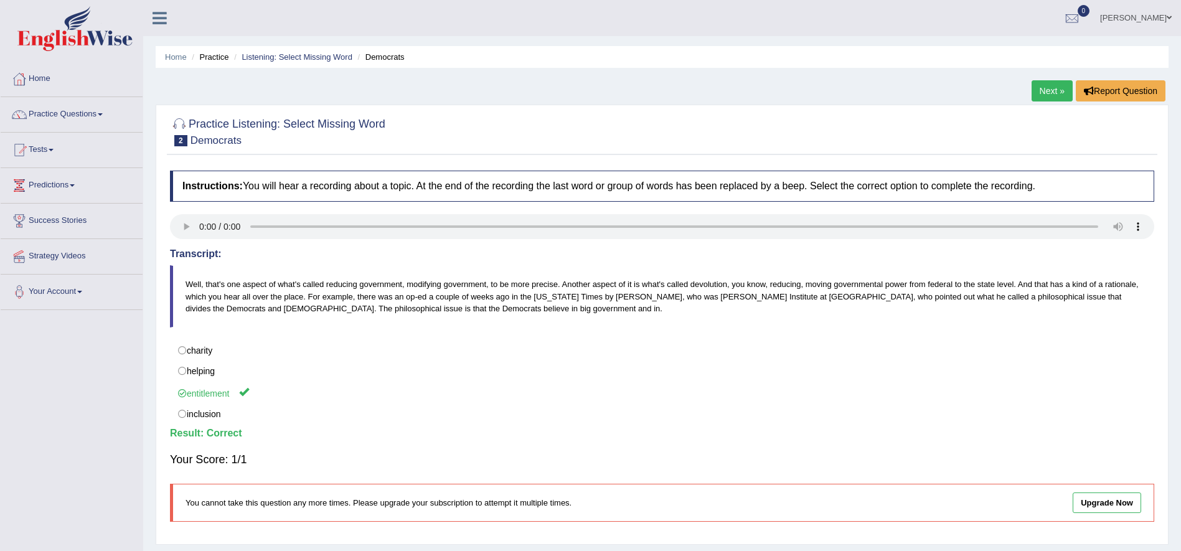
click at [1053, 101] on link "Next »" at bounding box center [1052, 90] width 41 height 21
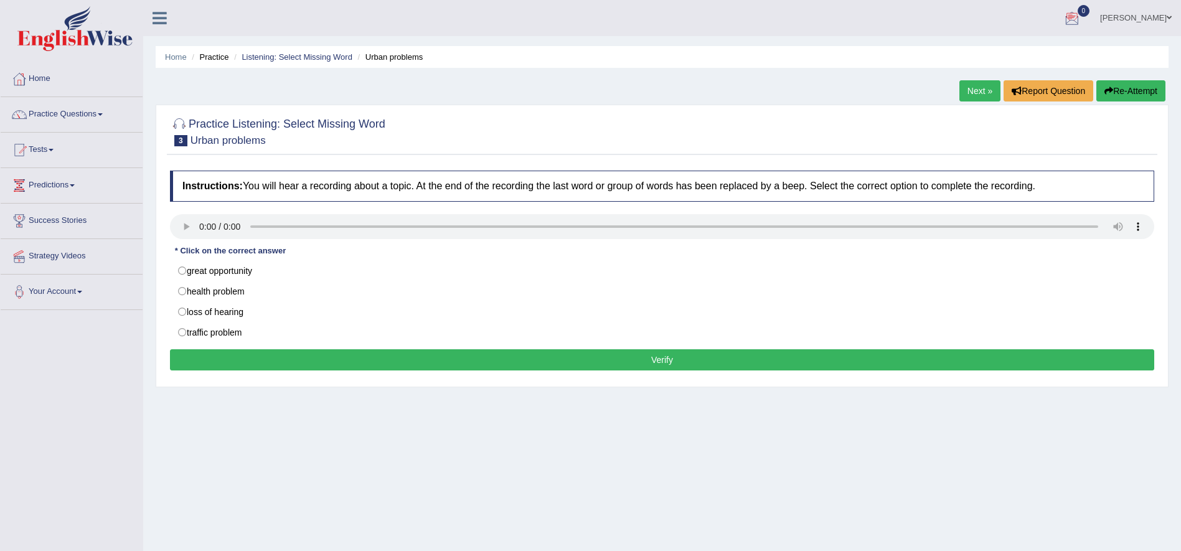
click at [1082, 11] on div at bounding box center [1072, 18] width 19 height 19
click at [1143, 16] on link "[PERSON_NAME]" at bounding box center [1136, 16] width 90 height 32
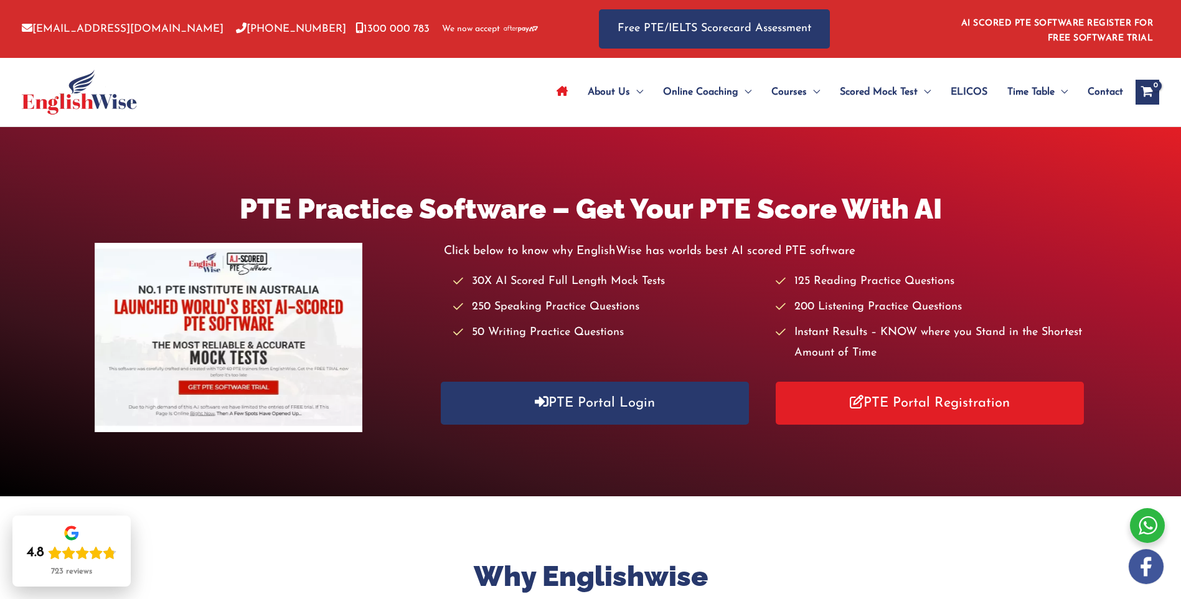
click at [1112, 85] on span "Contact" at bounding box center [1105, 92] width 35 height 44
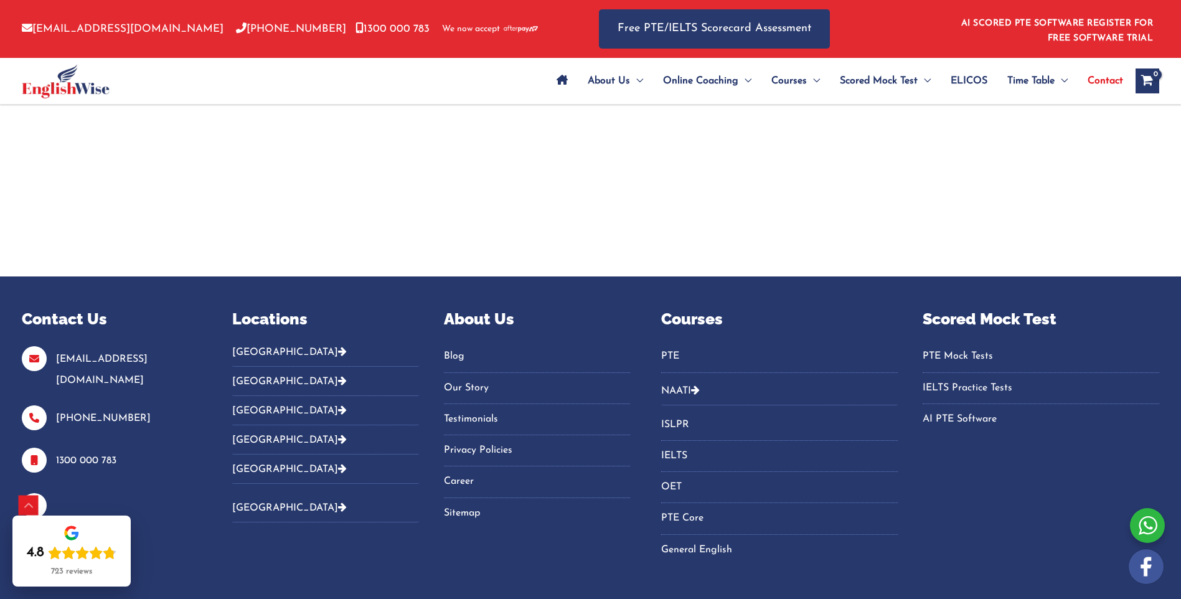
scroll to position [2918, 0]
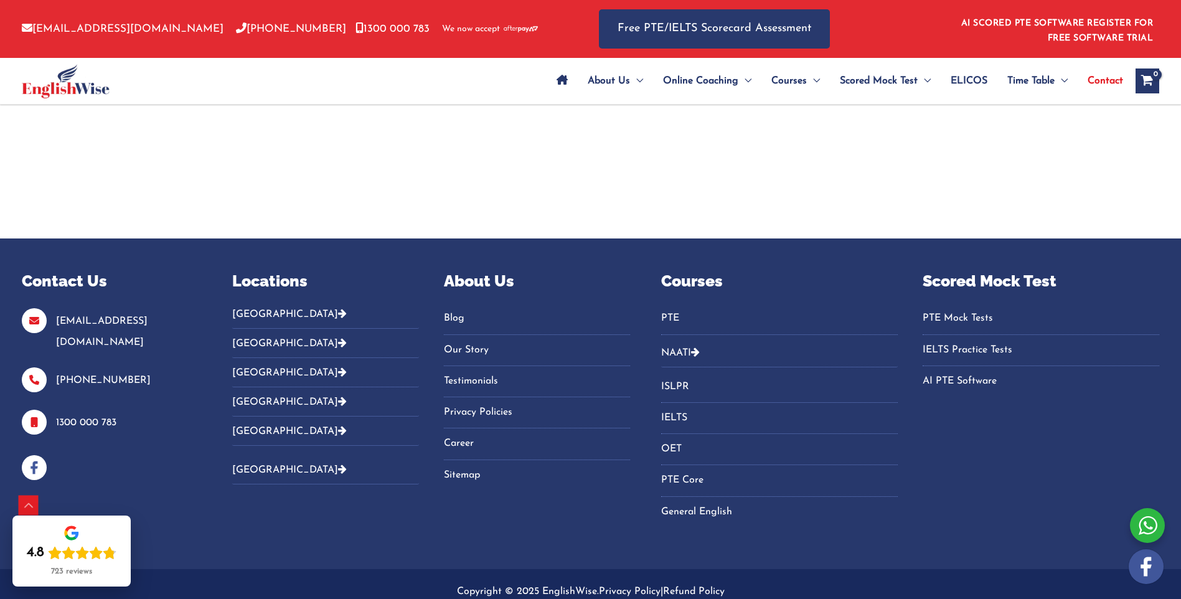
click at [1107, 29] on li "AI SCORED PTE SOFTWARE REGISTER FOR FREE SOFTWARE TRIAL" at bounding box center [1053, 29] width 199 height 34
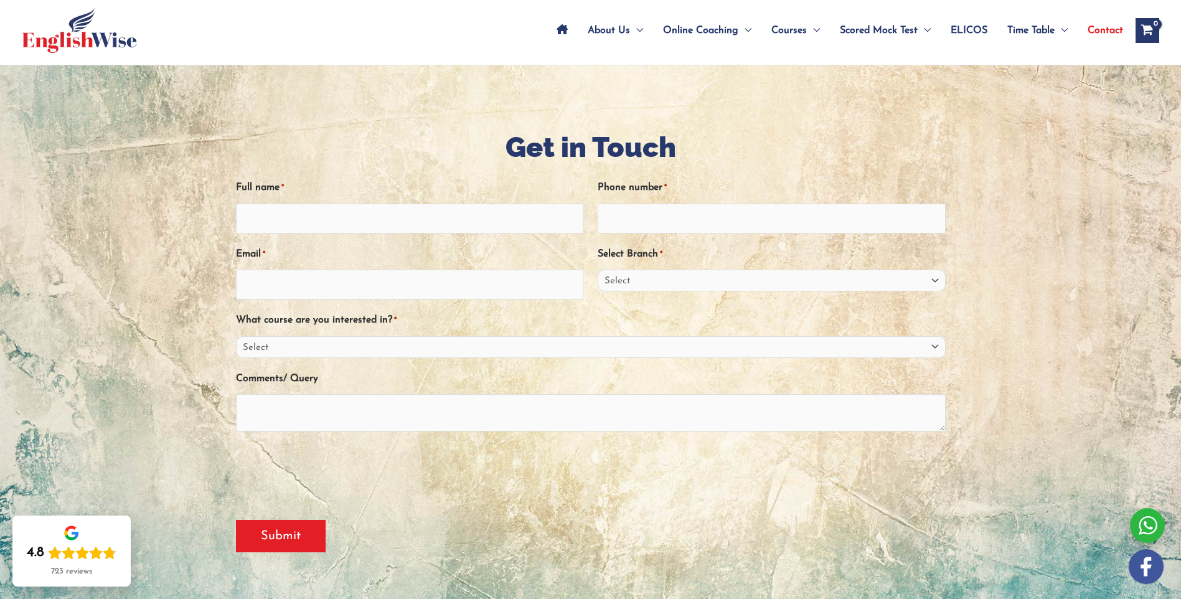
scroll to position [0, 0]
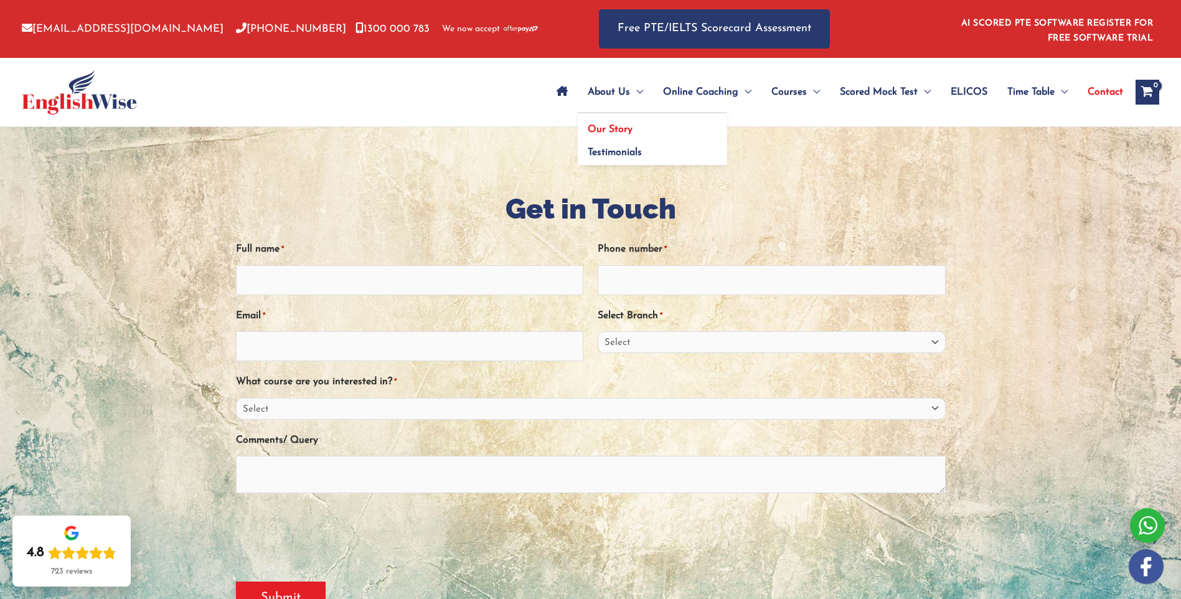
click at [603, 125] on span "Our Story" at bounding box center [610, 130] width 45 height 10
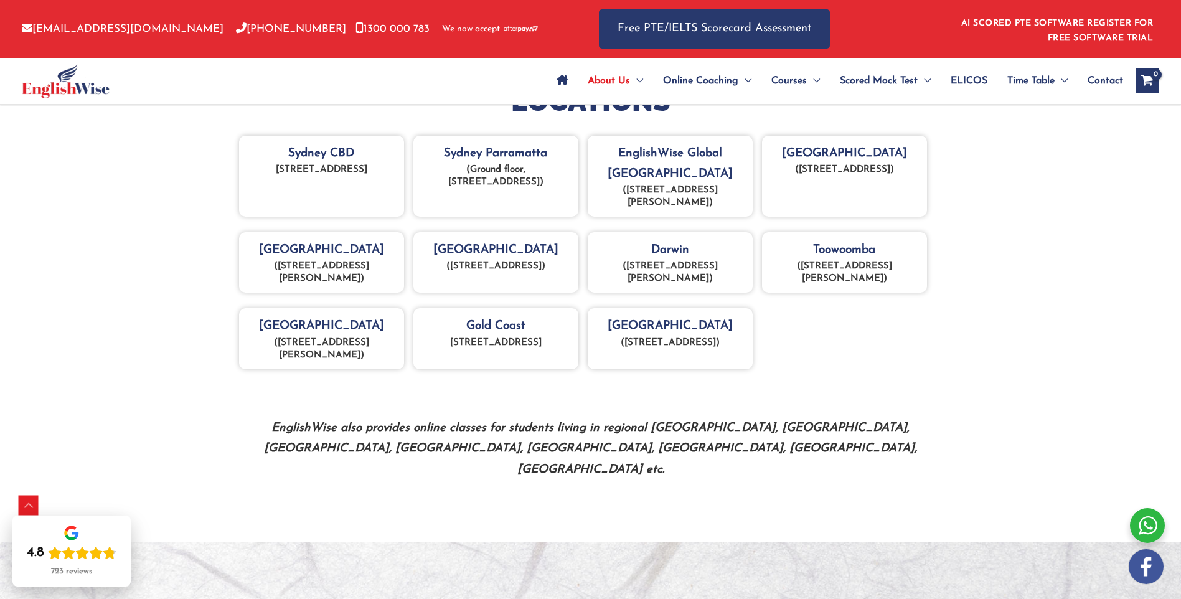
scroll to position [623, 0]
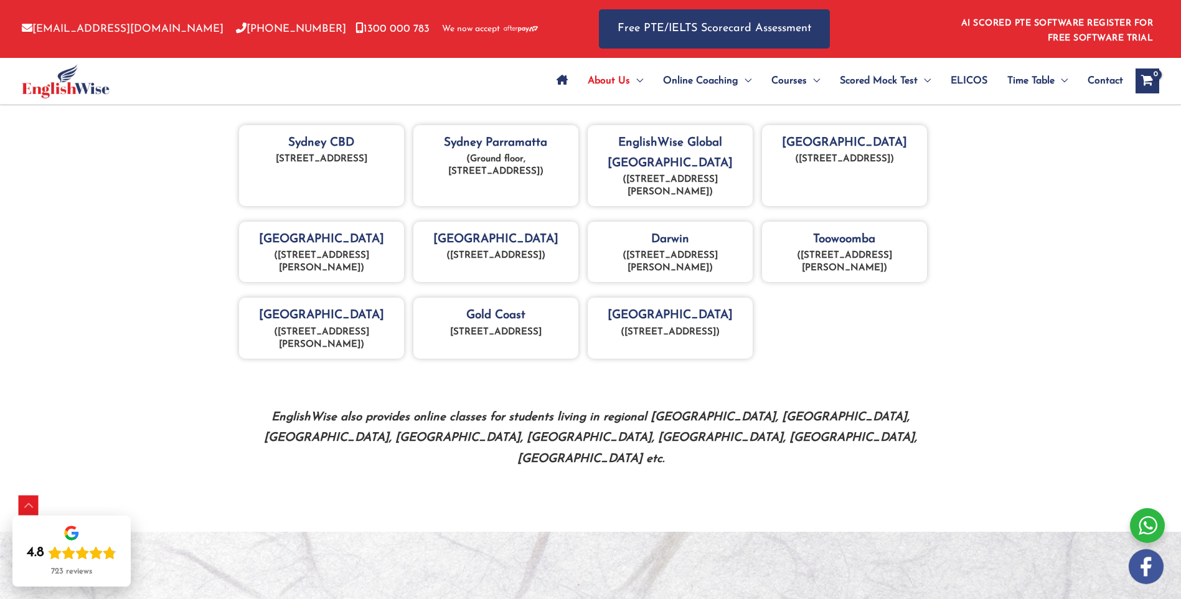
drag, startPoint x: 262, startPoint y: 253, endPoint x: 341, endPoint y: 266, distance: 80.2
click at [341, 266] on p "(Suite 3, Level 4, 20 Collins St, Melbourne)" at bounding box center [321, 262] width 153 height 25
copy p "Suite 3, Level 4, 20 Collins St, Melbourne"
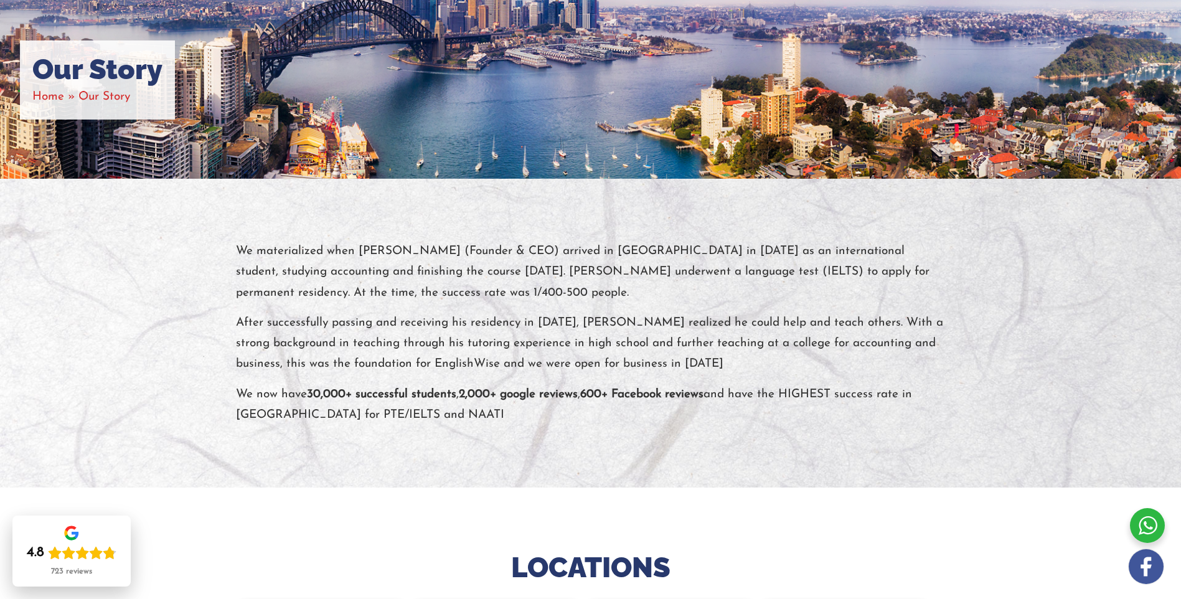
scroll to position [0, 0]
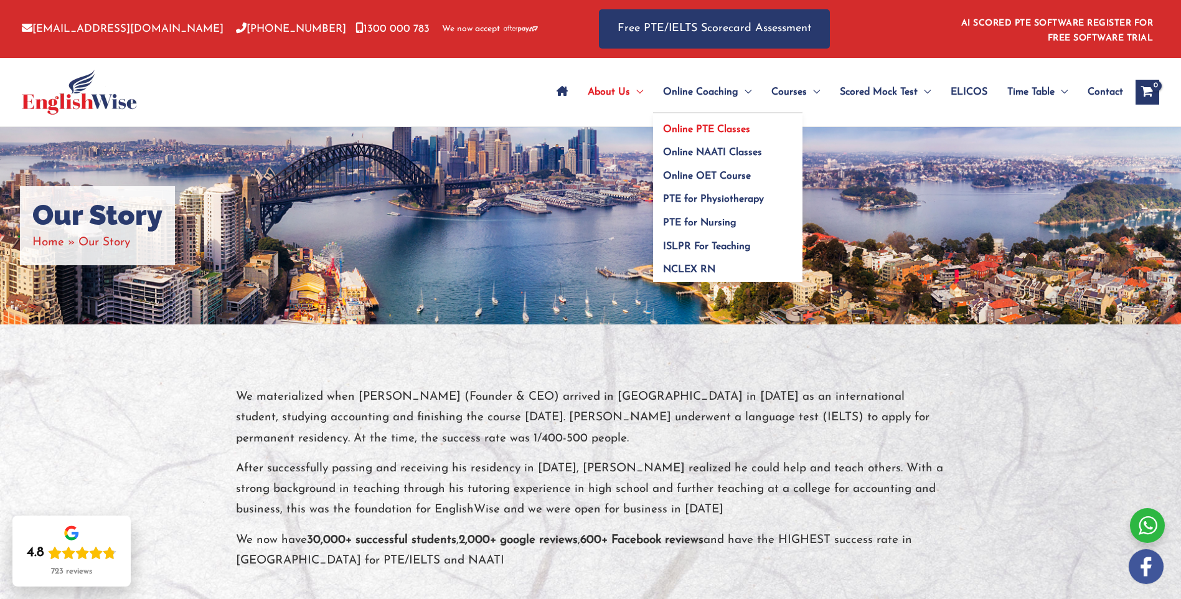
click at [727, 125] on span "Online PTE Classes" at bounding box center [706, 130] width 87 height 10
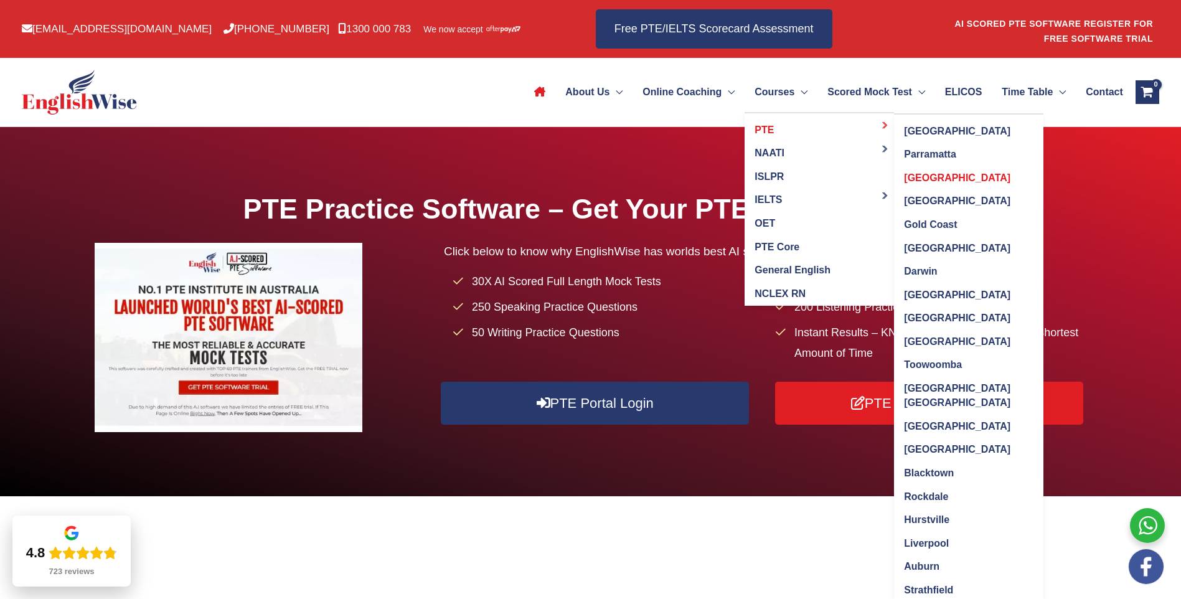
click at [904, 177] on span "[GEOGRAPHIC_DATA]" at bounding box center [957, 177] width 106 height 11
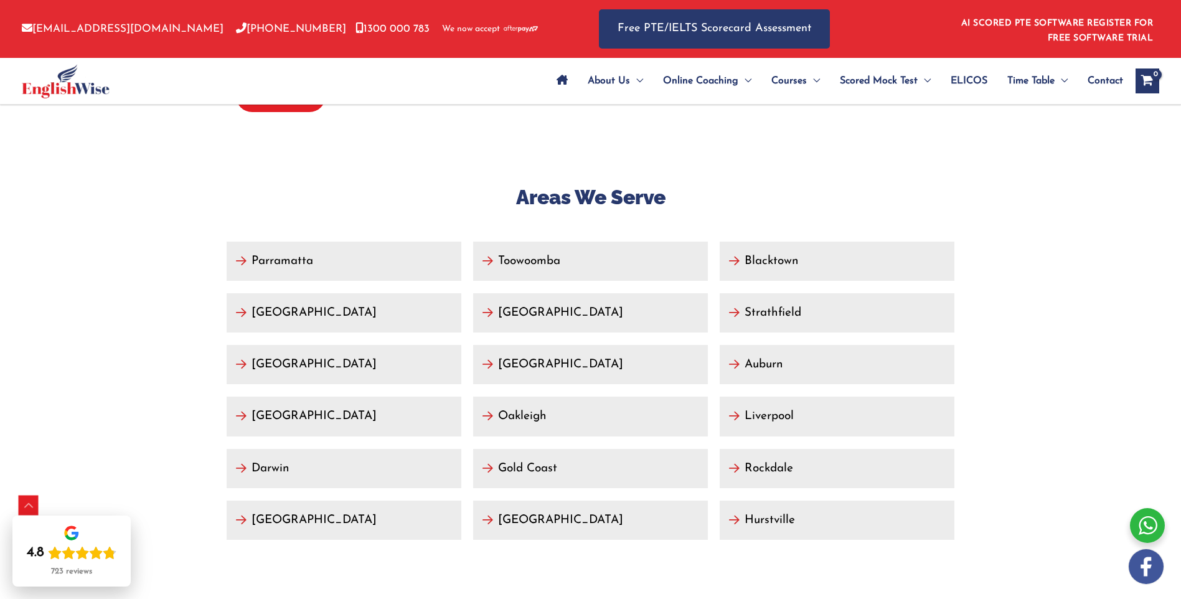
scroll to position [5480, 0]
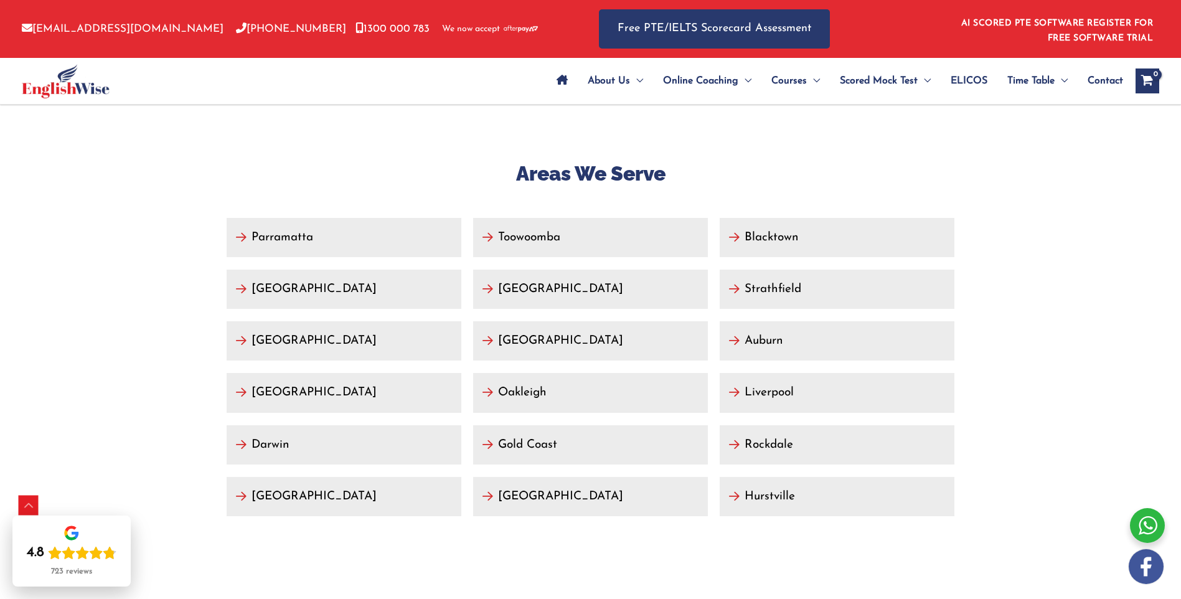
click at [521, 373] on link "Oakleigh" at bounding box center [590, 392] width 235 height 39
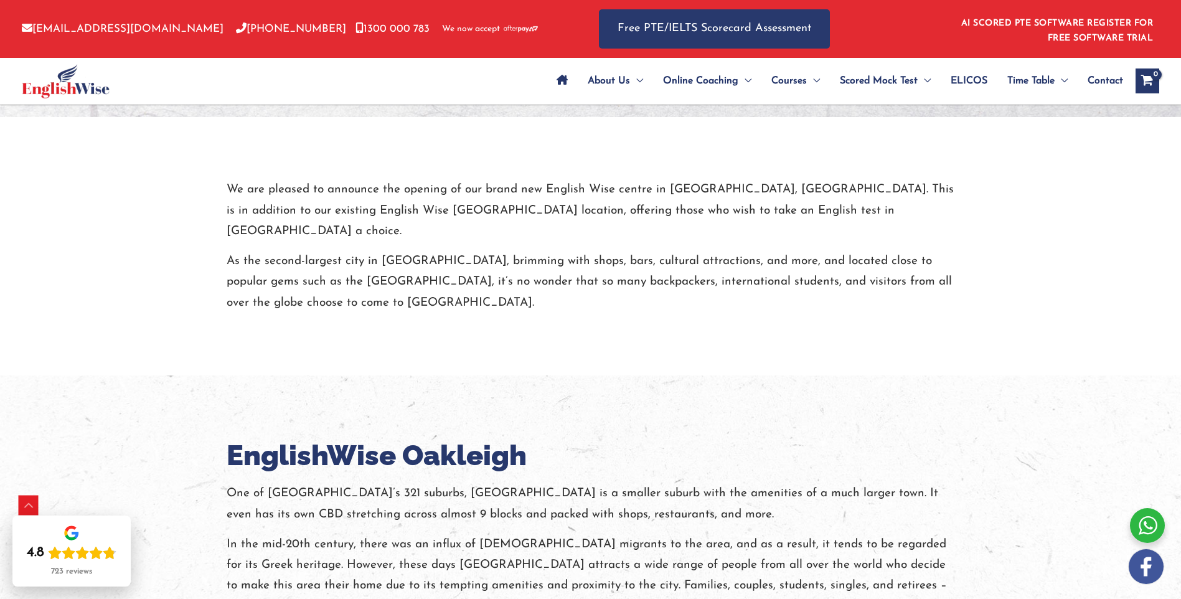
scroll to position [809, 0]
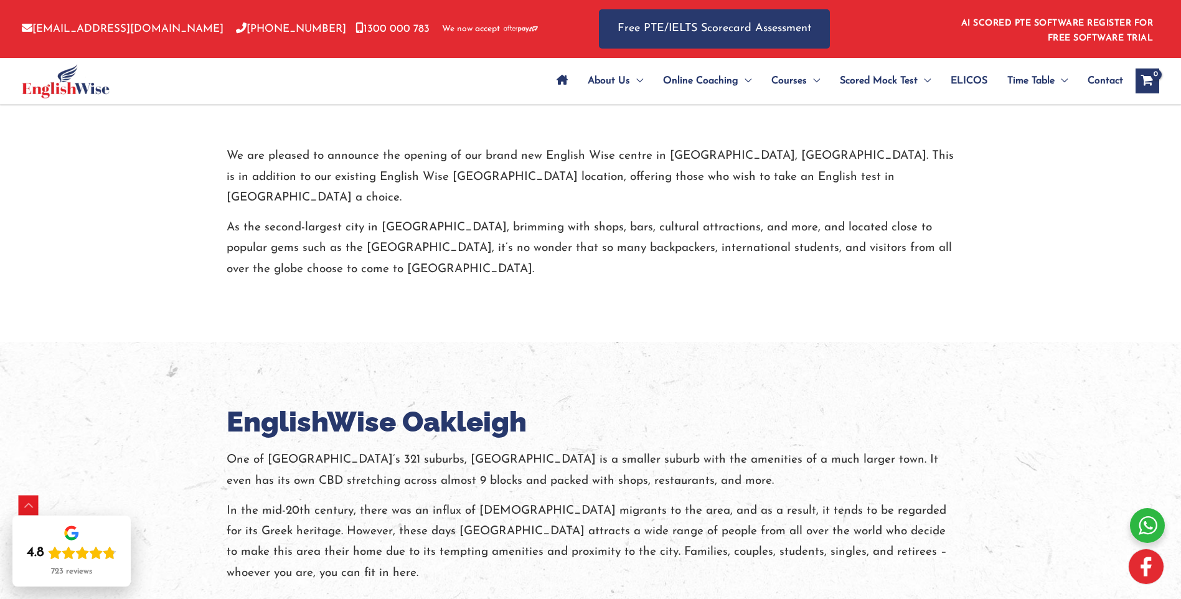
click at [1150, 562] on img at bounding box center [1146, 566] width 35 height 35
click at [651, 450] on p "One of Melbourne’s 321 suburbs, Oakleigh is a smaller suburb with the amenities…" at bounding box center [591, 471] width 729 height 42
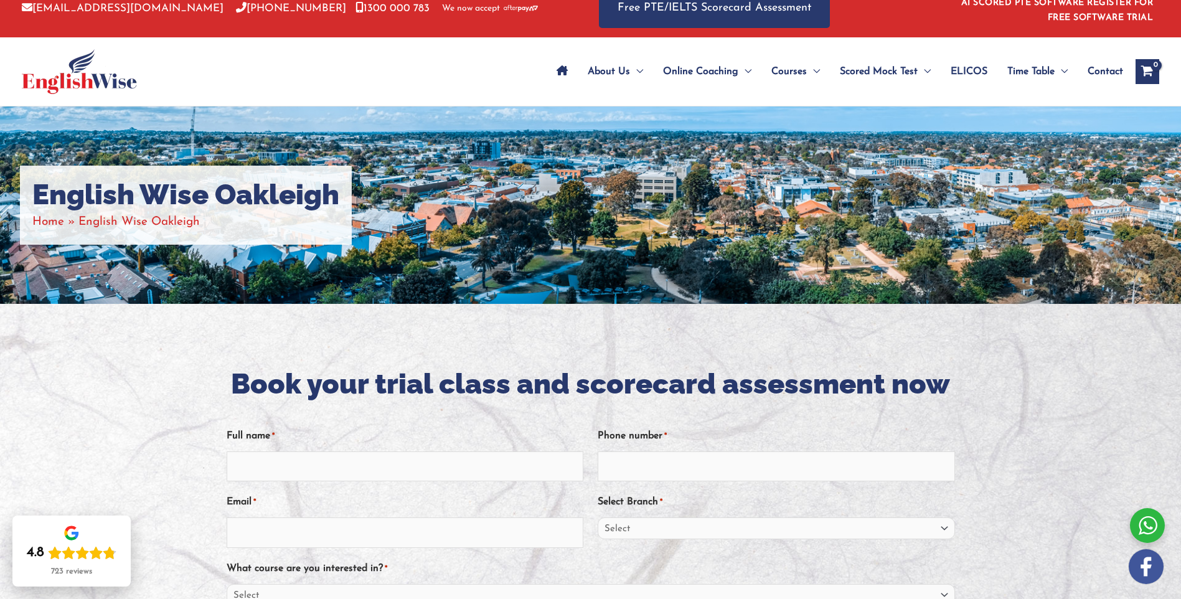
scroll to position [0, 0]
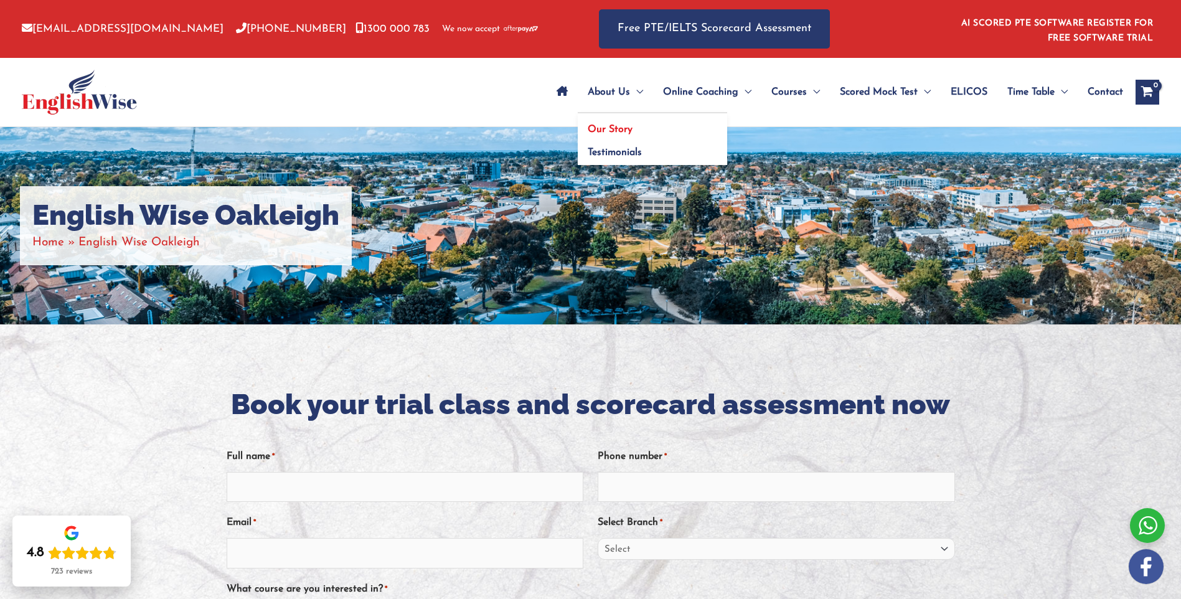
click at [621, 129] on span "Our Story" at bounding box center [610, 130] width 45 height 10
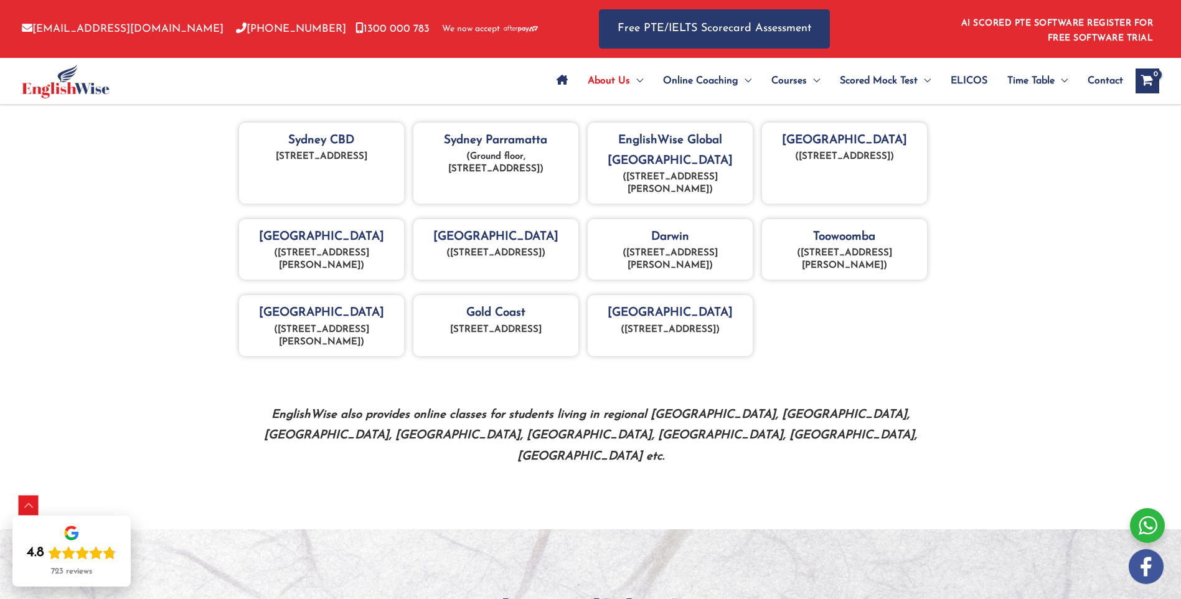
scroll to position [685, 0]
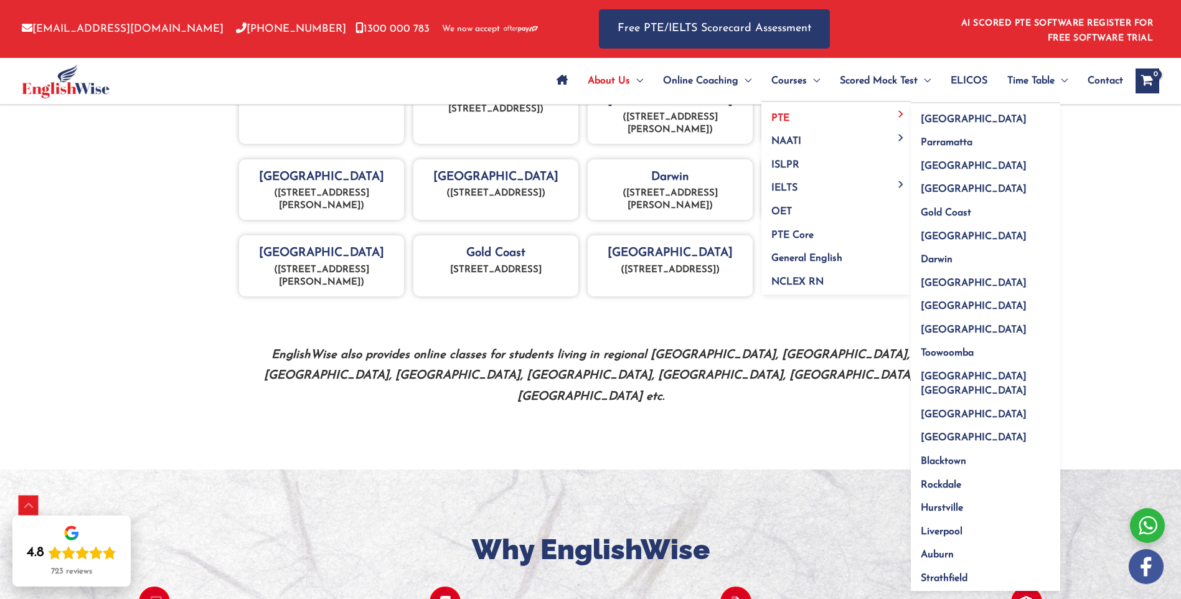
click at [796, 114] on link "PTE" at bounding box center [836, 114] width 149 height 24
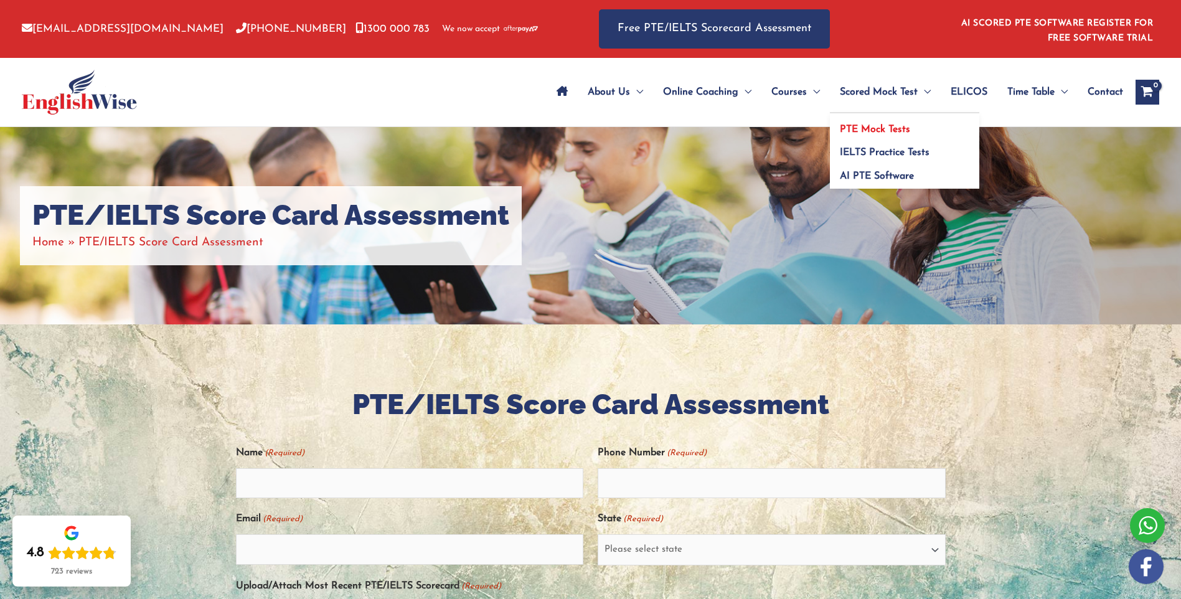
click at [899, 133] on span "PTE Mock Tests" at bounding box center [875, 130] width 70 height 10
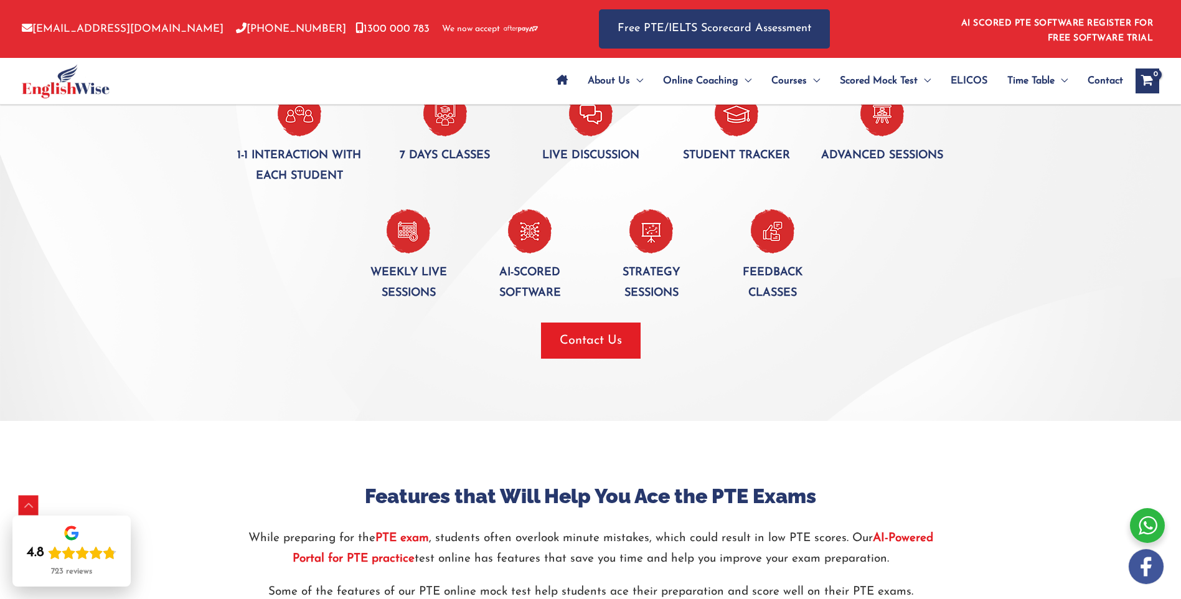
scroll to position [915, 0]
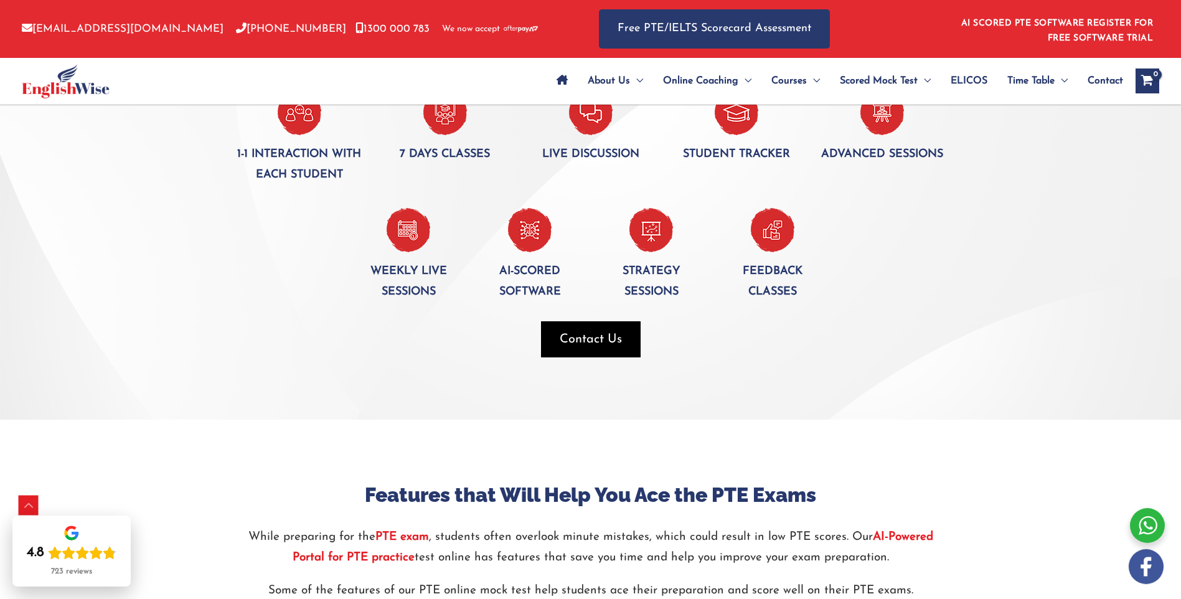
click at [569, 353] on span "button" at bounding box center [591, 339] width 100 height 36
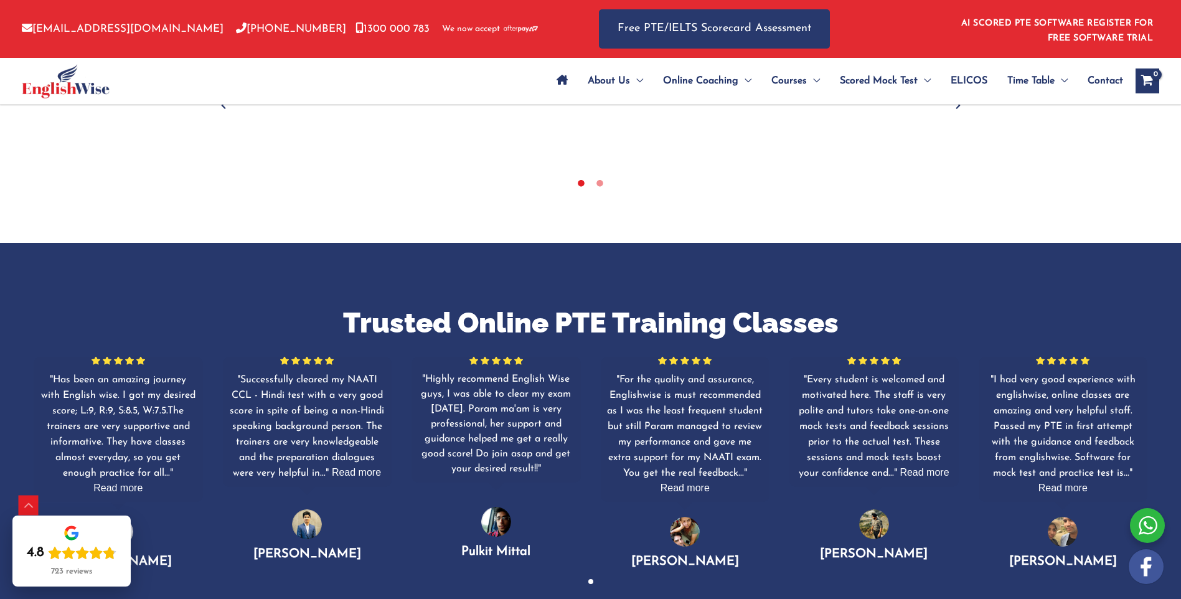
scroll to position [583, 0]
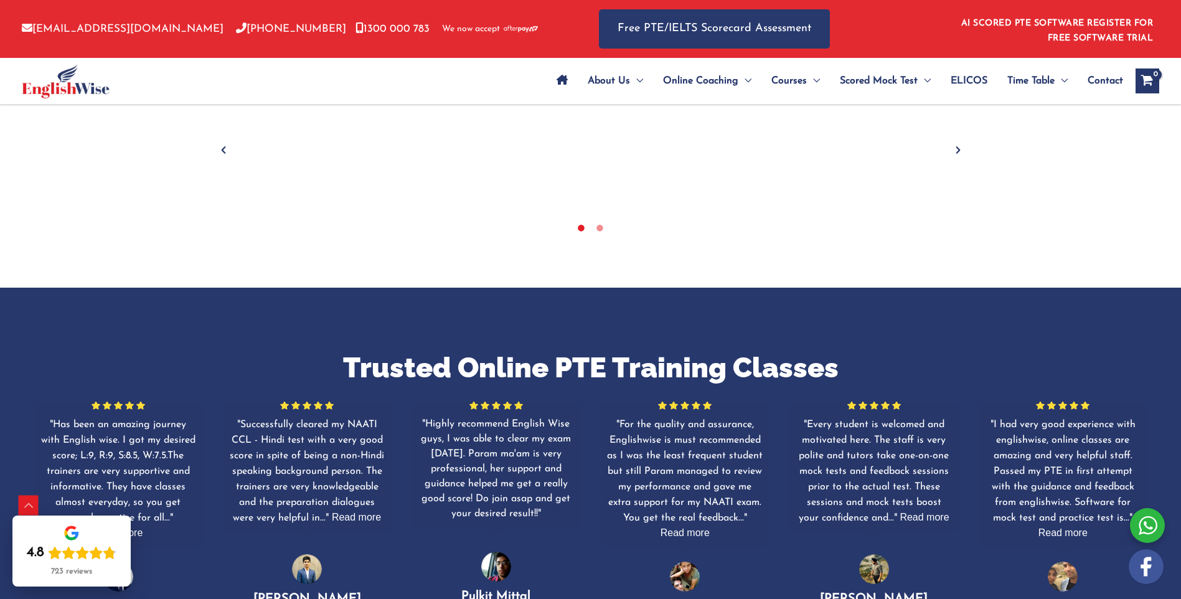
click at [1104, 73] on span "Contact" at bounding box center [1105, 81] width 35 height 44
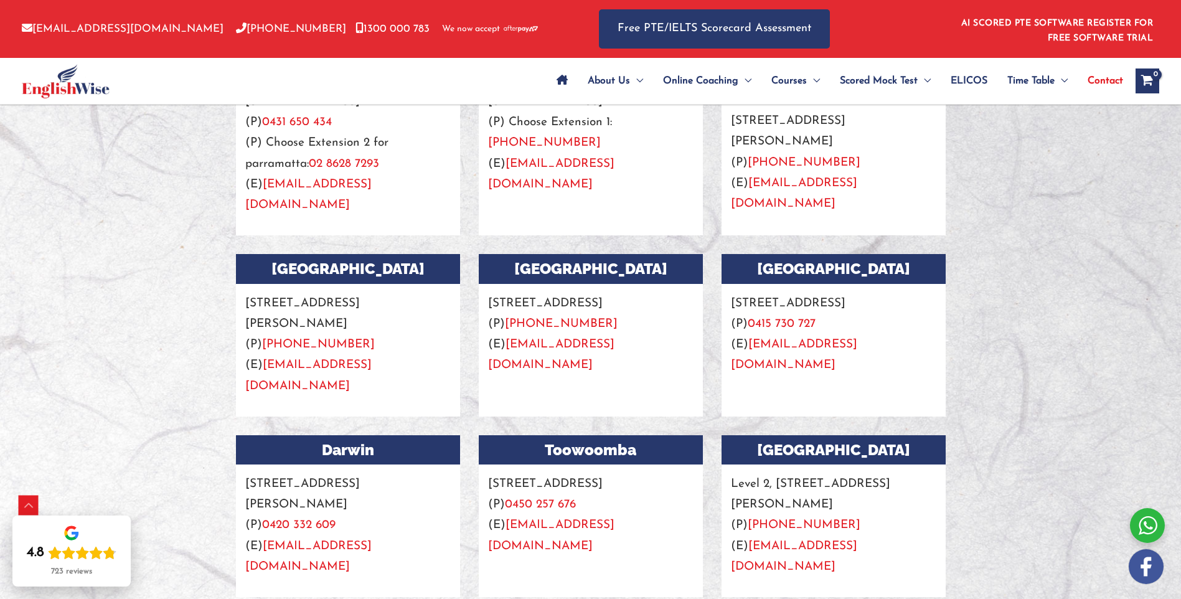
scroll to position [1183, 0]
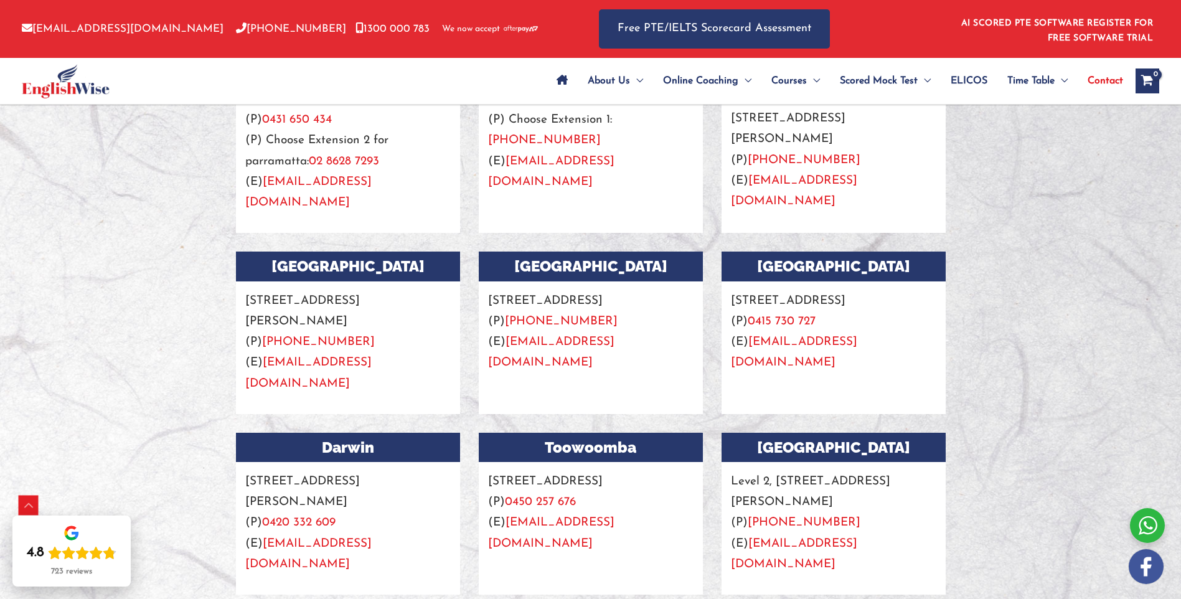
drag, startPoint x: 240, startPoint y: 297, endPoint x: 312, endPoint y: 323, distance: 76.0
click at [312, 323] on p "Suite 4, level 3, 20 Collins St, Melbourne (P) +61 457 128 328 (E) info@english…" at bounding box center [348, 337] width 224 height 113
copy p "[STREET_ADDRESS][PERSON_NAME]"
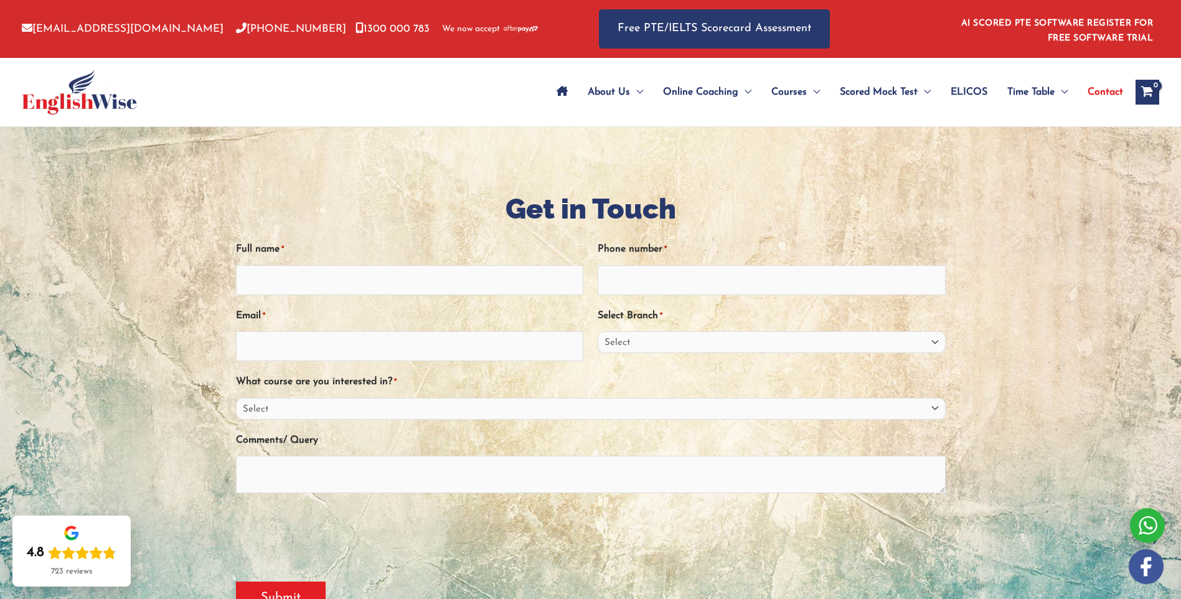
click at [1017, 403] on div at bounding box center [590, 406] width 1181 height 559
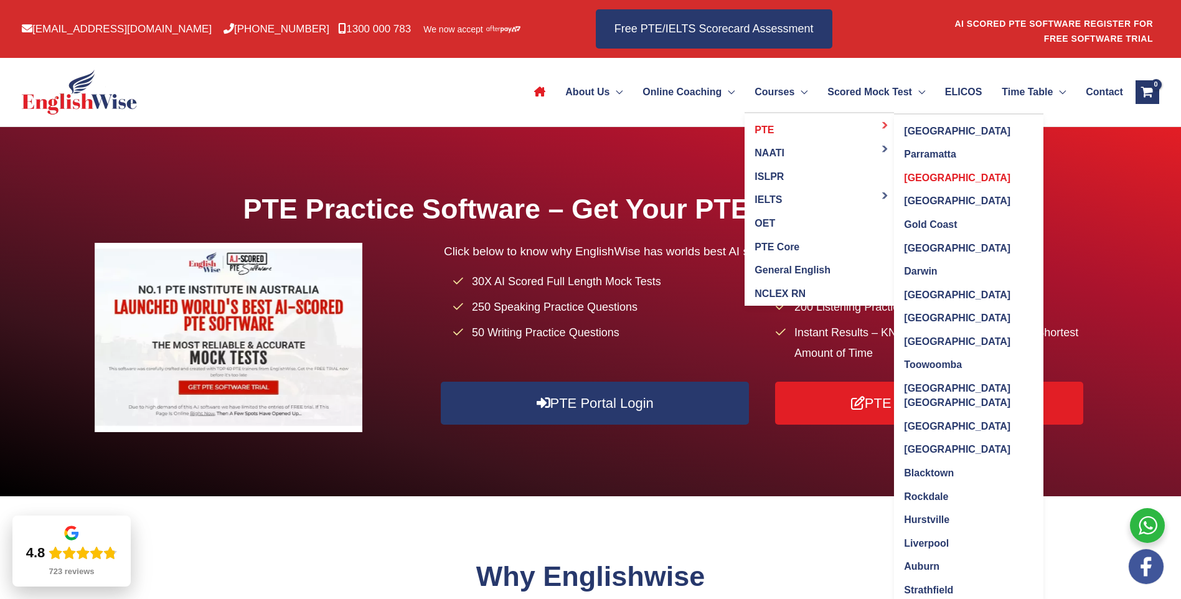
click at [904, 172] on span "[GEOGRAPHIC_DATA]" at bounding box center [957, 177] width 106 height 11
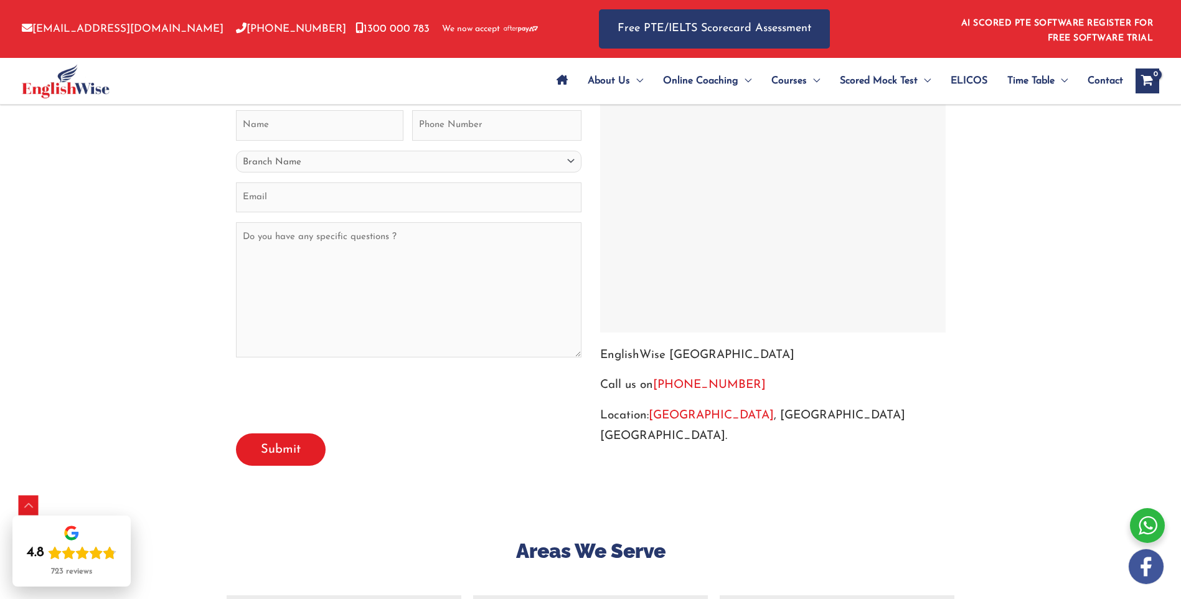
scroll to position [5106, 0]
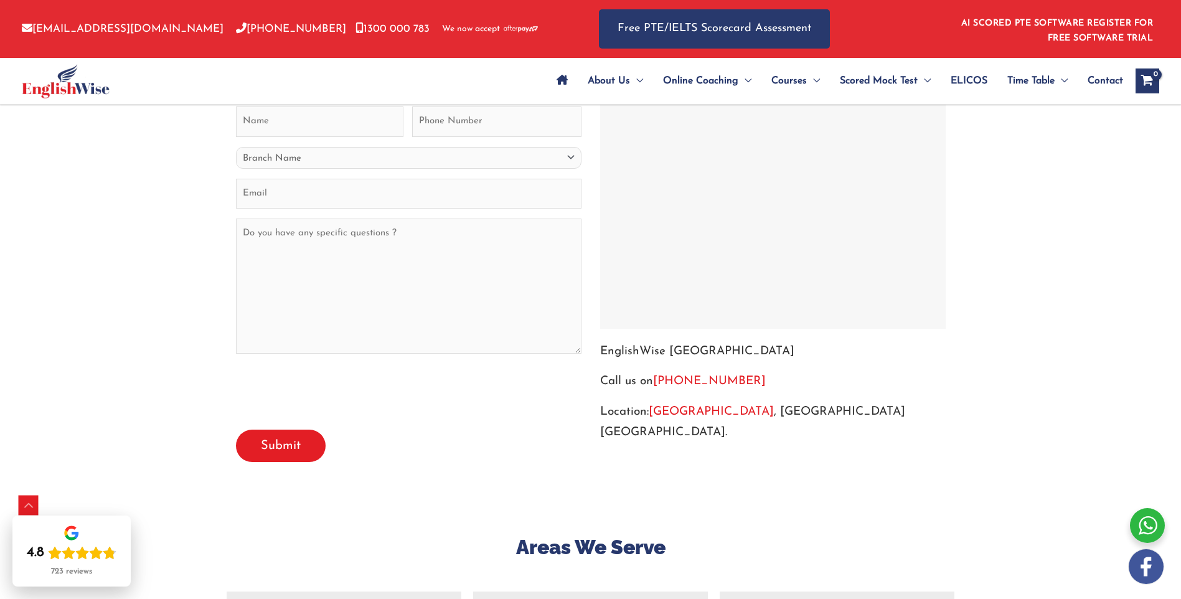
click at [771, 155] on div at bounding box center [772, 185] width 339 height 280
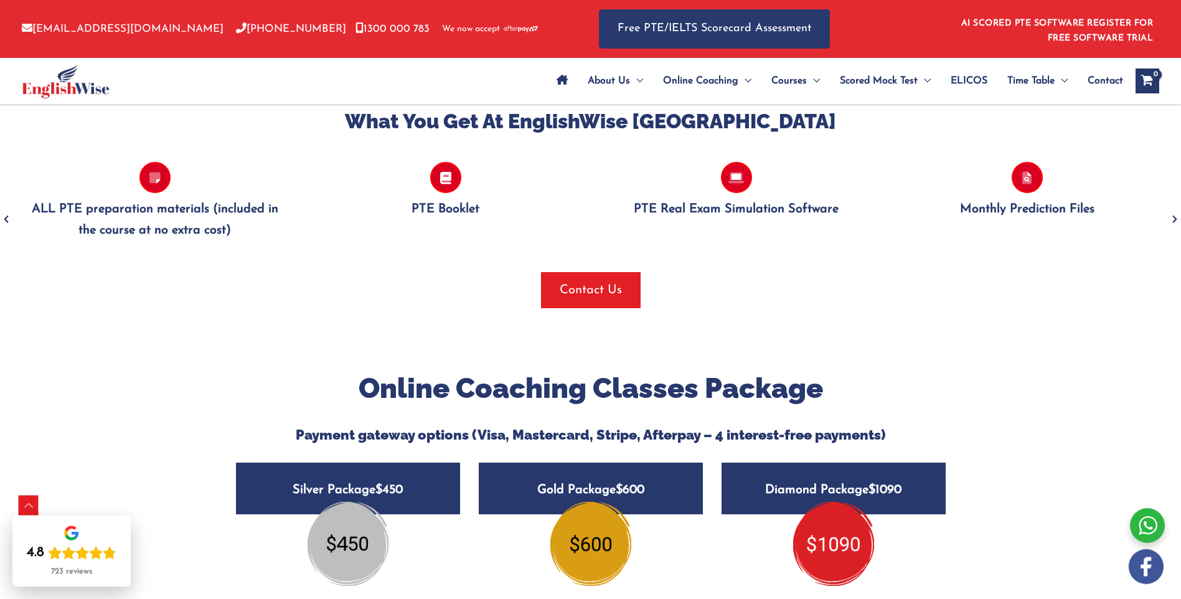
scroll to position [1245, 0]
